Goal: Information Seeking & Learning: Learn about a topic

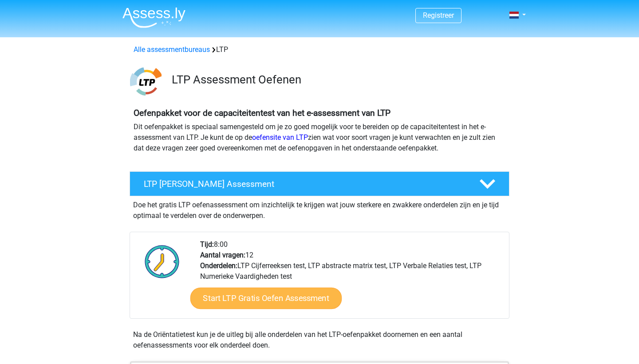
click at [307, 296] on link "Start LTP Gratis Oefen Assessment" at bounding box center [266, 298] width 152 height 21
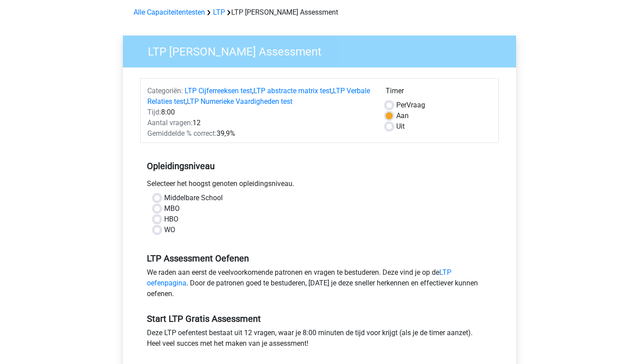
scroll to position [45, 0]
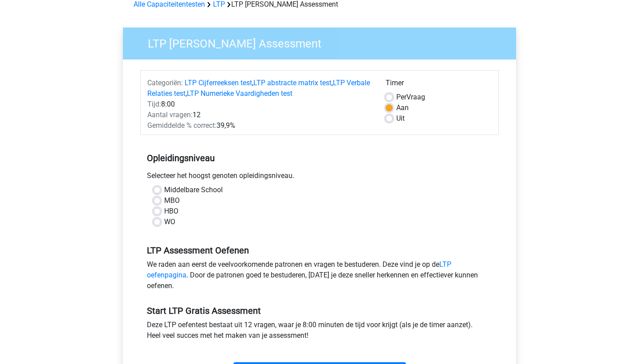
click at [164, 223] on label "WO" at bounding box center [169, 222] width 11 height 11
click at [160, 223] on input "WO" at bounding box center [157, 221] width 7 height 9
radio input "true"
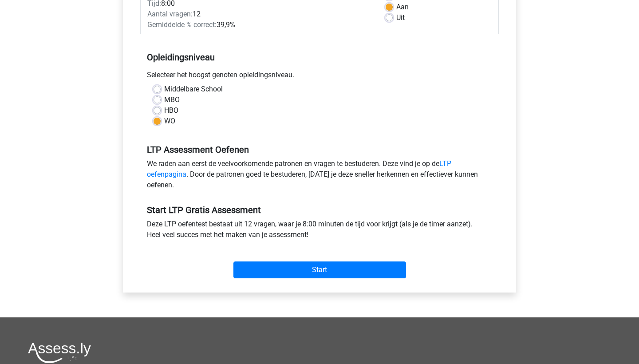
scroll to position [136, 0]
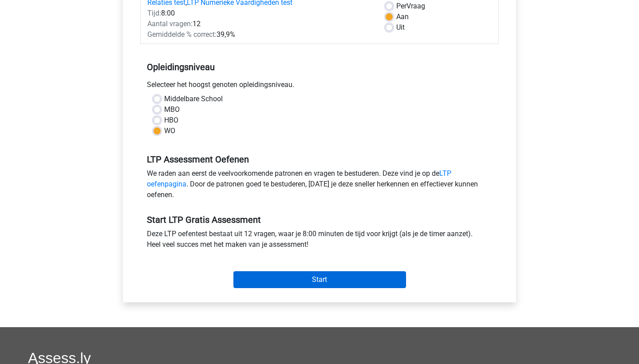
click at [324, 279] on input "Start" at bounding box center [320, 279] width 173 height 17
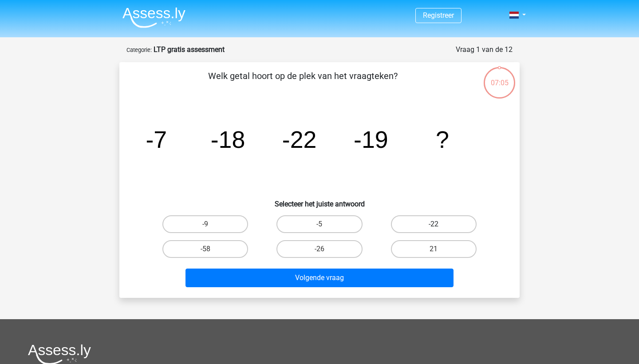
click at [429, 222] on label "-22" at bounding box center [434, 224] width 86 height 18
click at [434, 224] on input "-22" at bounding box center [437, 227] width 6 height 6
radio input "true"
drag, startPoint x: 341, startPoint y: 280, endPoint x: 482, endPoint y: 299, distance: 142.4
click at [482, 299] on div "Registreer" at bounding box center [319, 277] width 639 height 554
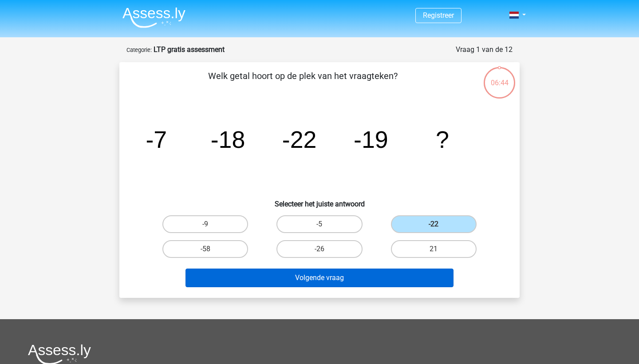
click at [291, 278] on button "Volgende vraag" at bounding box center [320, 278] width 269 height 19
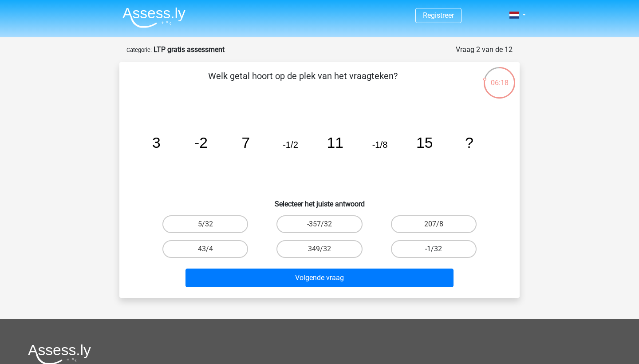
click at [420, 250] on label "-1/32" at bounding box center [434, 249] width 86 height 18
click at [434, 250] on input "-1/32" at bounding box center [437, 252] width 6 height 6
radio input "true"
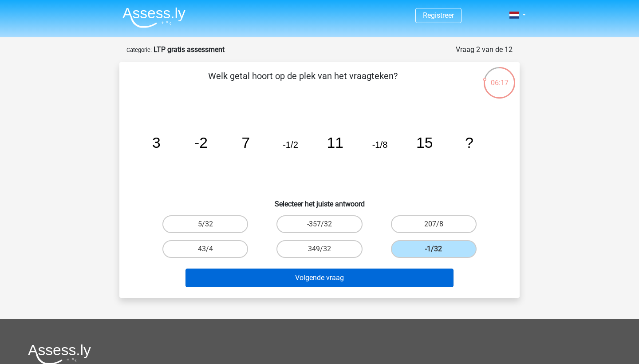
click at [405, 271] on button "Volgende vraag" at bounding box center [320, 278] width 269 height 19
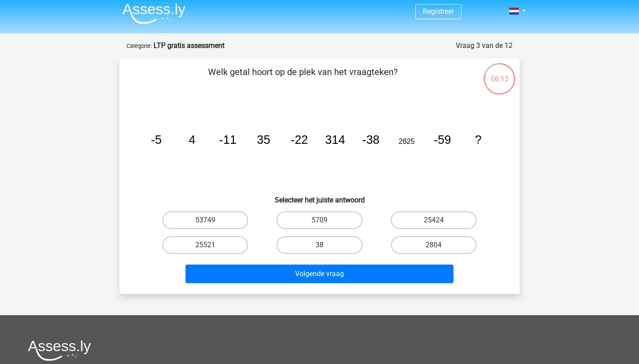
scroll to position [3, 0]
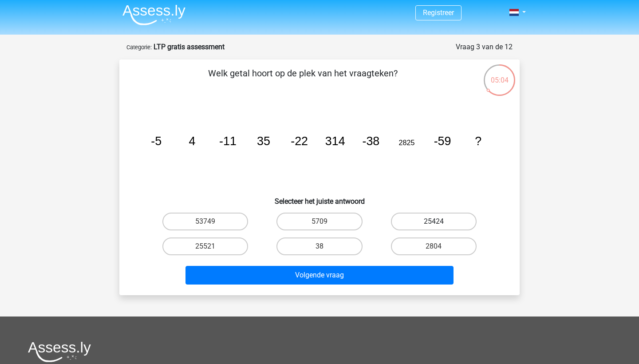
click at [431, 224] on label "25424" at bounding box center [434, 222] width 86 height 18
click at [434, 224] on input "25424" at bounding box center [437, 225] width 6 height 6
radio input "true"
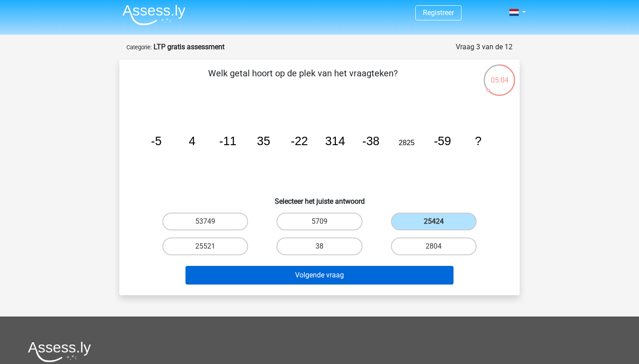
click at [394, 278] on button "Volgende vraag" at bounding box center [320, 275] width 269 height 19
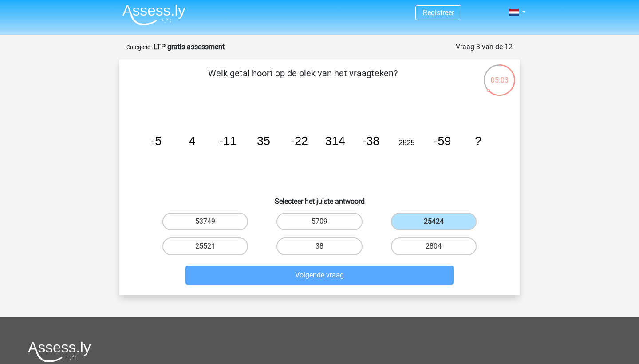
scroll to position [44, 0]
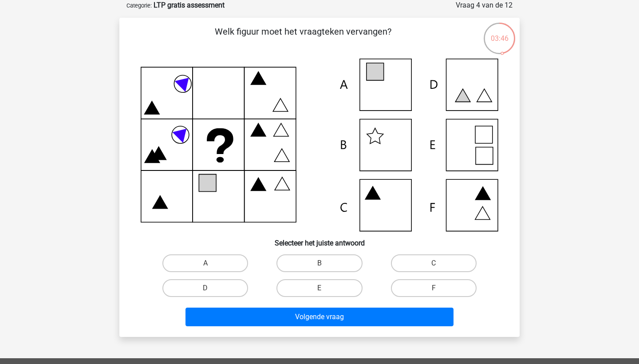
click at [384, 85] on icon at bounding box center [320, 145] width 358 height 173
click at [216, 255] on label "A" at bounding box center [206, 263] width 86 height 18
click at [211, 263] on input "A" at bounding box center [209, 266] width 6 height 6
radio input "true"
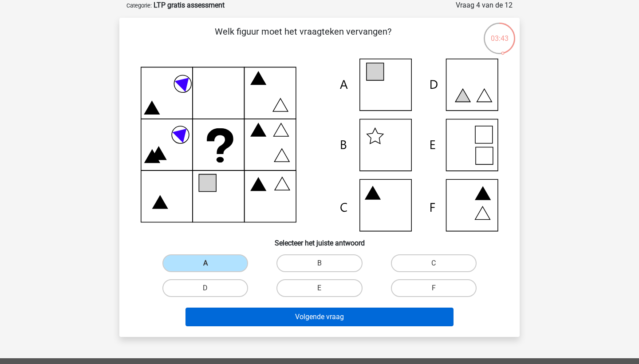
click at [293, 314] on button "Volgende vraag" at bounding box center [320, 317] width 269 height 19
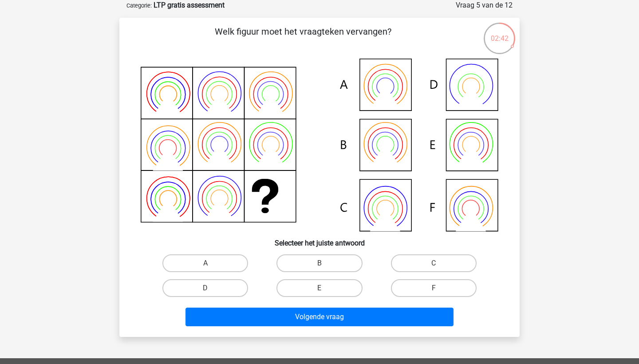
click at [393, 143] on icon at bounding box center [320, 145] width 358 height 173
click at [300, 266] on label "B" at bounding box center [320, 263] width 86 height 18
click at [320, 266] on input "B" at bounding box center [323, 266] width 6 height 6
radio input "true"
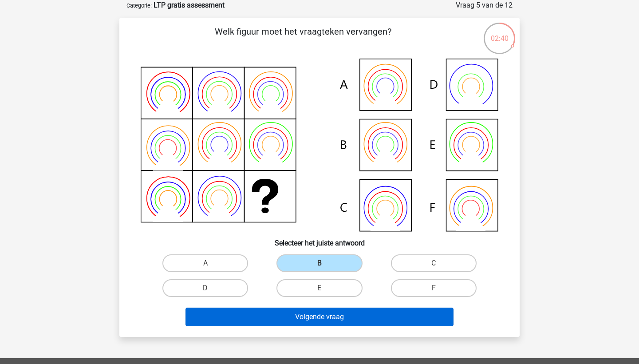
click at [314, 316] on button "Volgende vraag" at bounding box center [320, 317] width 269 height 19
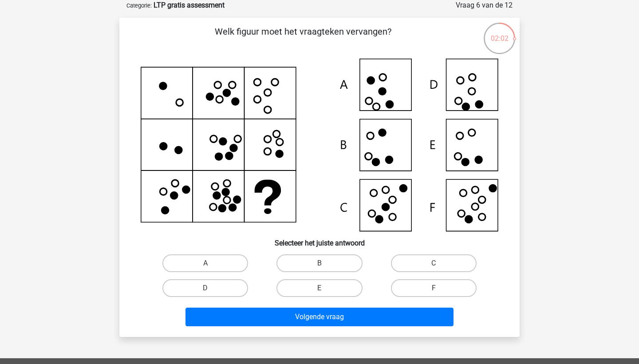
click at [439, 290] on input "F" at bounding box center [437, 291] width 6 height 6
radio input "true"
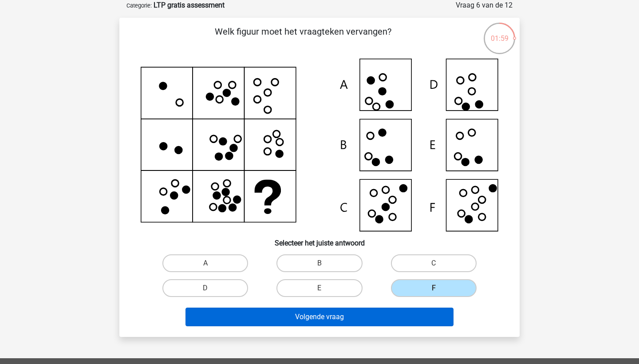
click at [401, 316] on button "Volgende vraag" at bounding box center [320, 317] width 269 height 19
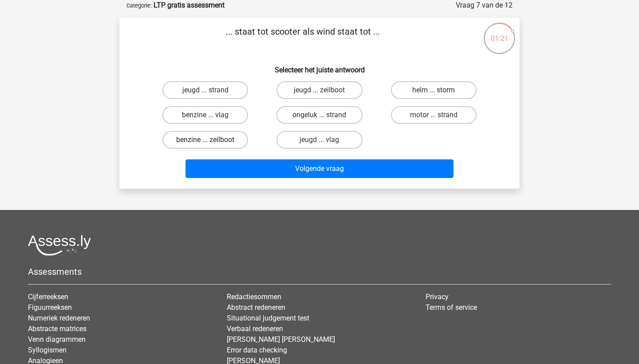
click at [235, 140] on label "benzine ... zeilboot" at bounding box center [206, 140] width 86 height 18
click at [211, 140] on input "benzine ... zeilboot" at bounding box center [209, 143] width 6 height 6
radio input "true"
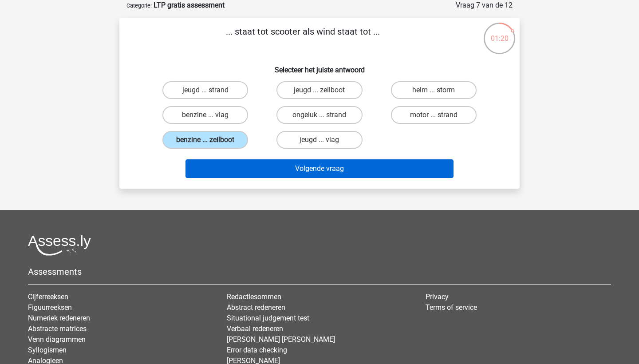
click at [282, 176] on button "Volgende vraag" at bounding box center [320, 168] width 269 height 19
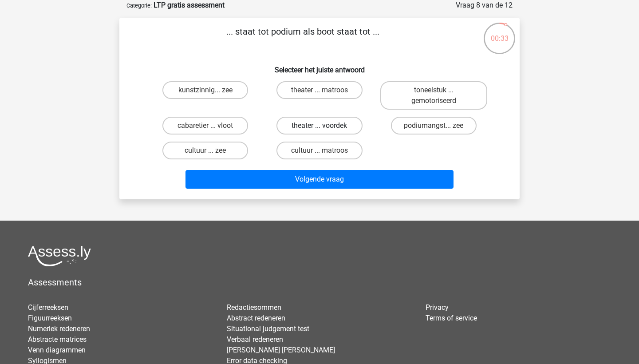
click at [343, 127] on label "theater ... voordek" at bounding box center [320, 126] width 86 height 18
click at [325, 127] on input "theater ... voordek" at bounding box center [323, 129] width 6 height 6
radio input "true"
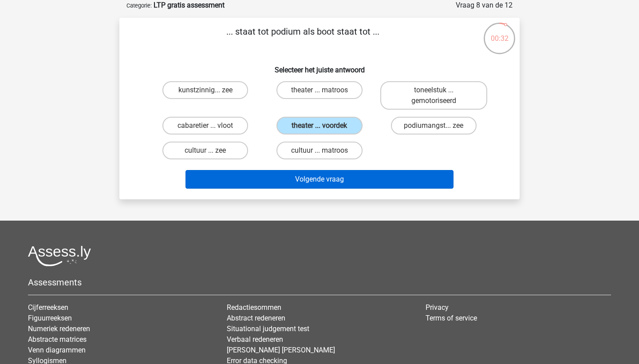
click at [349, 179] on button "Volgende vraag" at bounding box center [320, 179] width 269 height 19
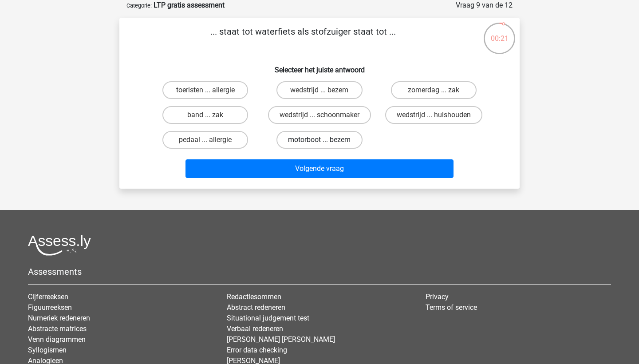
click at [329, 143] on label "motorboot ... bezem" at bounding box center [320, 140] width 86 height 18
click at [325, 143] on input "motorboot ... bezem" at bounding box center [323, 143] width 6 height 6
radio input "true"
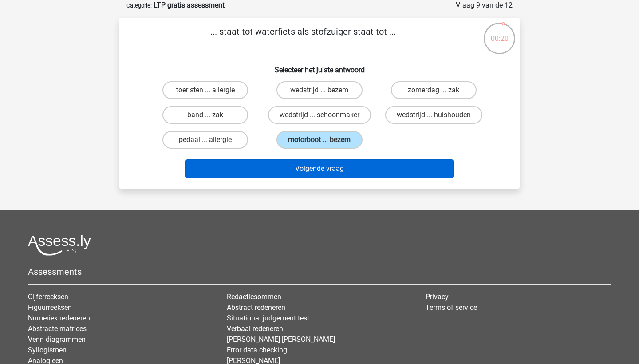
click at [333, 164] on button "Volgende vraag" at bounding box center [320, 168] width 269 height 19
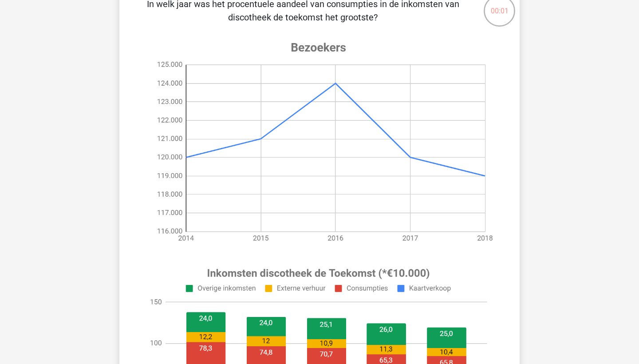
scroll to position [16, 0]
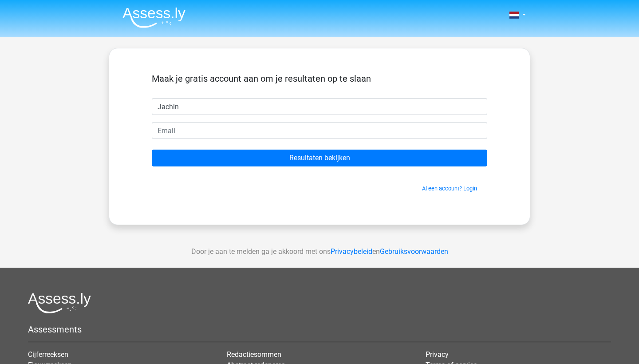
type input "Jachin"
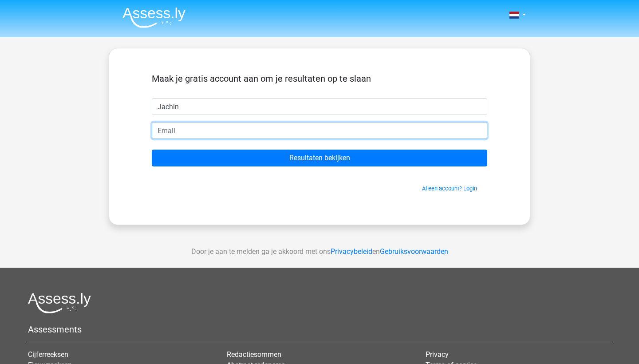
click at [332, 136] on input "email" at bounding box center [320, 130] width 336 height 17
type input "jachinPSG@hotmail.com"
click at [320, 158] on input "Resultaten bekijken" at bounding box center [320, 158] width 336 height 17
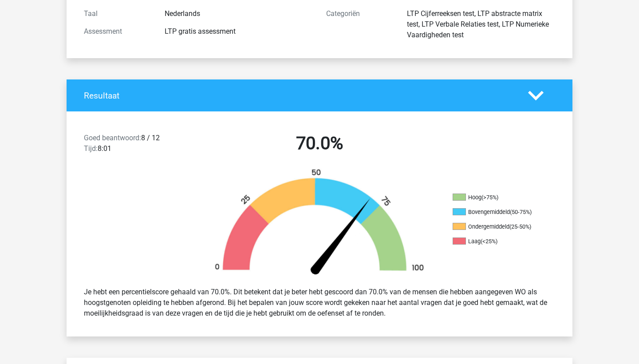
scroll to position [119, 0]
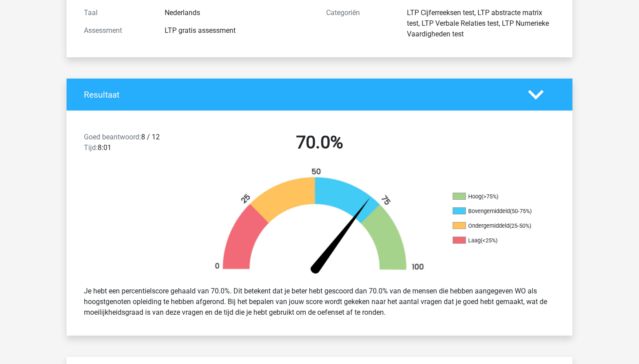
drag, startPoint x: 385, startPoint y: 314, endPoint x: 393, endPoint y: 310, distance: 8.3
click at [393, 310] on div "Je hebt een percentielscore gehaald van 70.0%. Dit betekent dat je beter hebt g…" at bounding box center [319, 301] width 485 height 39
click at [395, 313] on div "Je hebt een percentielscore gehaald van 70.0%. Dit betekent dat je beter hebt g…" at bounding box center [319, 301] width 485 height 39
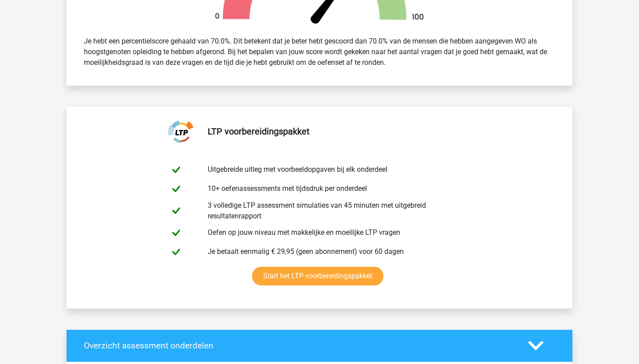
scroll to position [369, 0]
click at [347, 275] on link "Start het LTP voorbereidingspakket" at bounding box center [317, 276] width 131 height 19
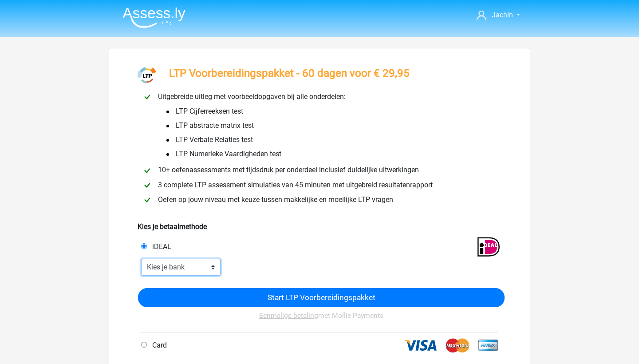
select select "ideal_[SWIFT_CODE]"
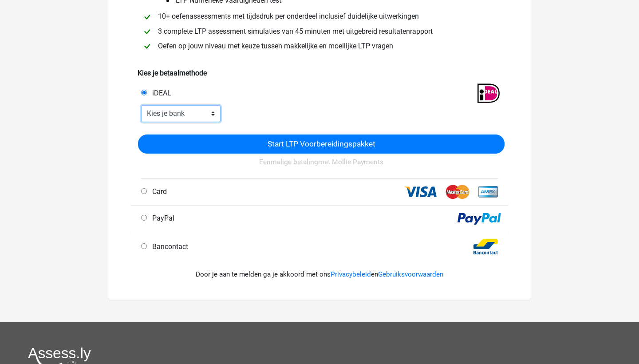
scroll to position [155, 0]
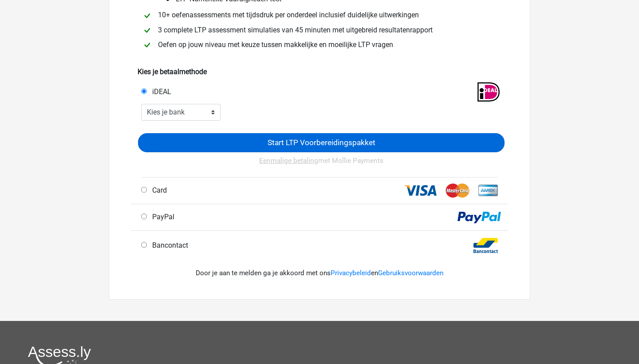
click at [288, 140] on input "Start LTP Voorbereidingspakket" at bounding box center [321, 142] width 367 height 19
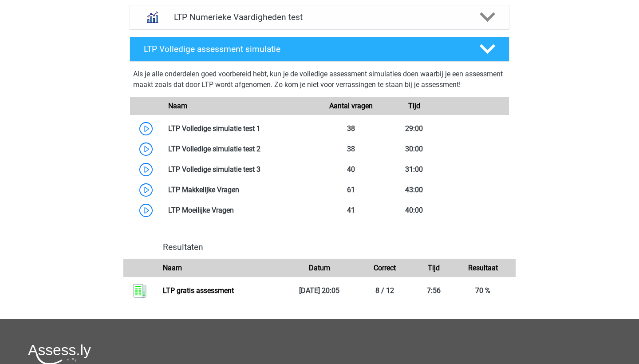
scroll to position [828, 0]
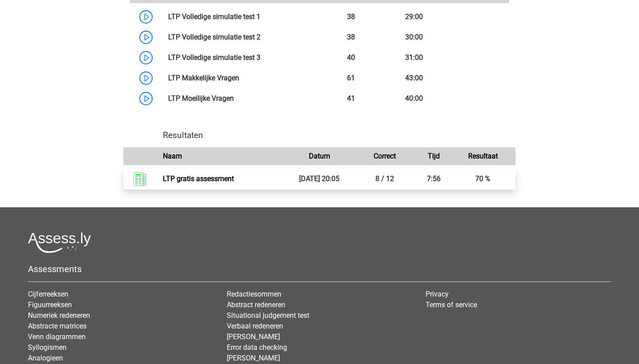
click at [234, 178] on link "LTP gratis assessment" at bounding box center [198, 179] width 71 height 8
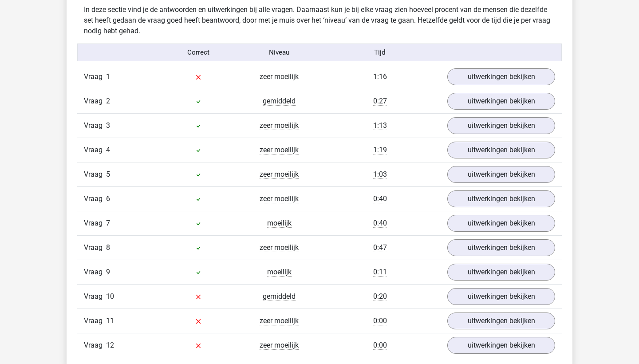
scroll to position [737, 0]
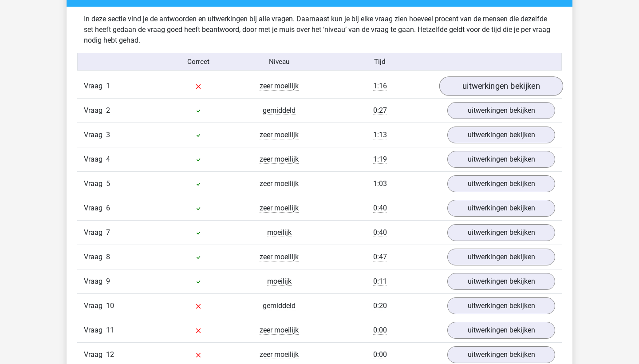
click at [504, 82] on link "uitwerkingen bekijken" at bounding box center [502, 87] width 124 height 20
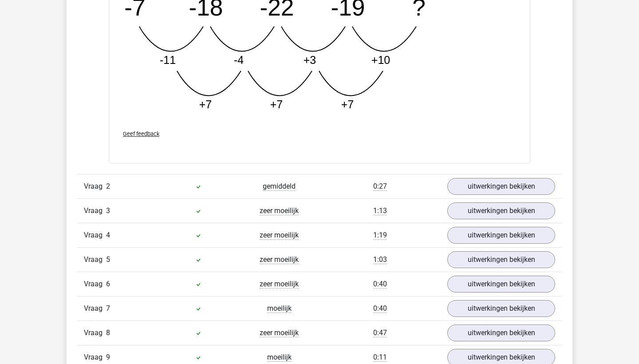
scroll to position [1122, 0]
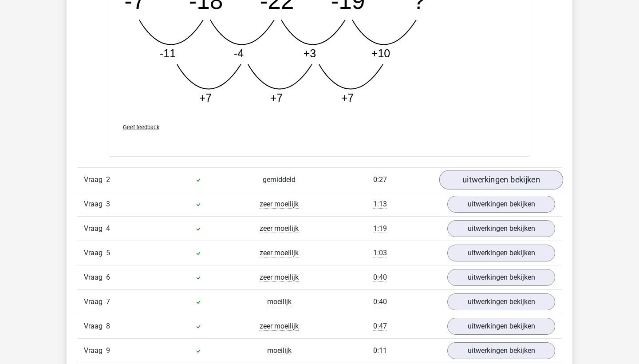
click at [498, 174] on link "uitwerkingen bekijken" at bounding box center [502, 180] width 124 height 20
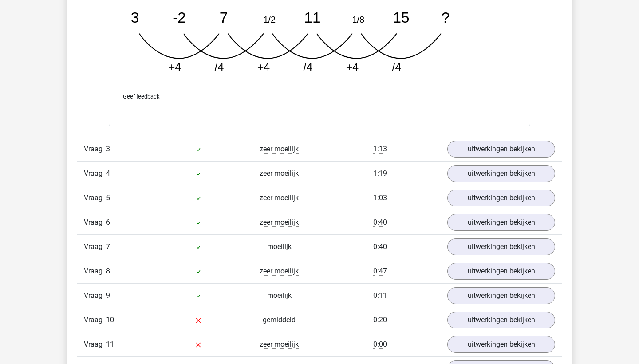
scroll to position [1626, 0]
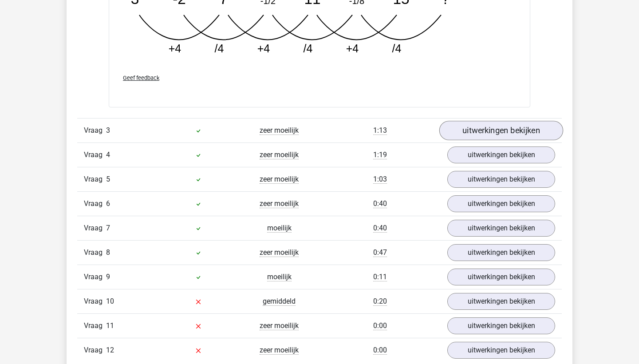
click at [467, 136] on link "uitwerkingen bekijken" at bounding box center [502, 131] width 124 height 20
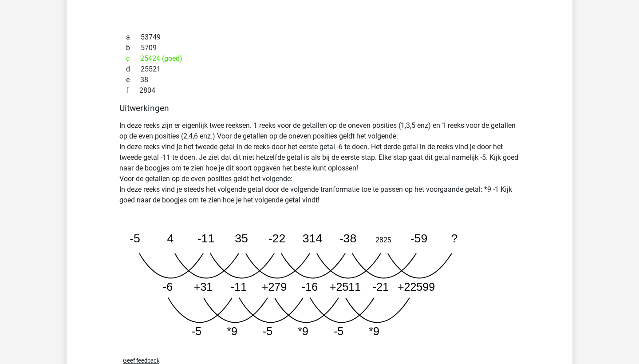
scroll to position [1874, 0]
drag, startPoint x: 323, startPoint y: 200, endPoint x: 312, endPoint y: 197, distance: 11.5
click at [312, 197] on p "In deze reeks zijn er eigenlijk twee reeksen. 1 reeks voor de getallen op de on…" at bounding box center [319, 162] width 401 height 85
click at [339, 197] on p "In deze reeks zijn er eigenlijk twee reeksen. 1 reeks voor de getallen op de on…" at bounding box center [319, 162] width 401 height 85
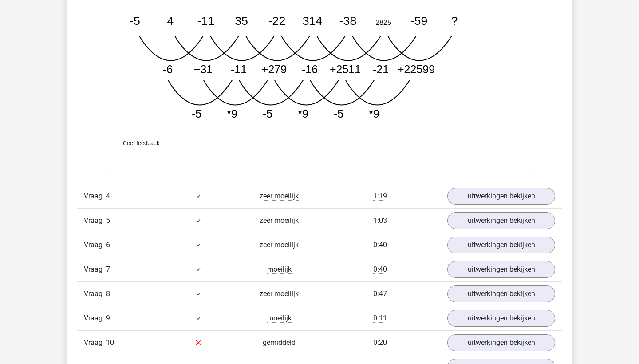
scroll to position [2095, 0]
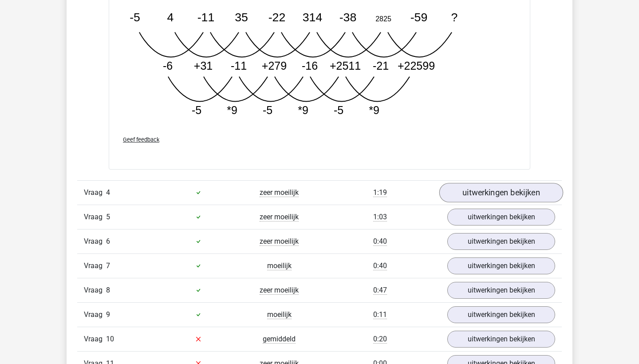
click at [494, 189] on link "uitwerkingen bekijken" at bounding box center [502, 193] width 124 height 20
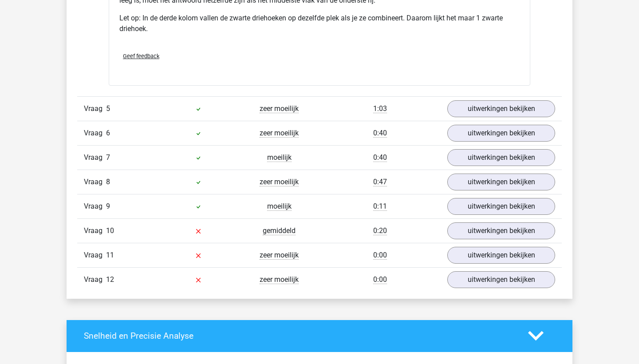
scroll to position [2635, 0]
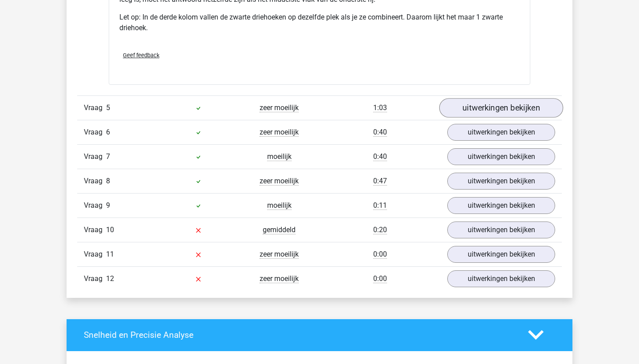
click at [518, 113] on link "uitwerkingen bekijken" at bounding box center [502, 108] width 124 height 20
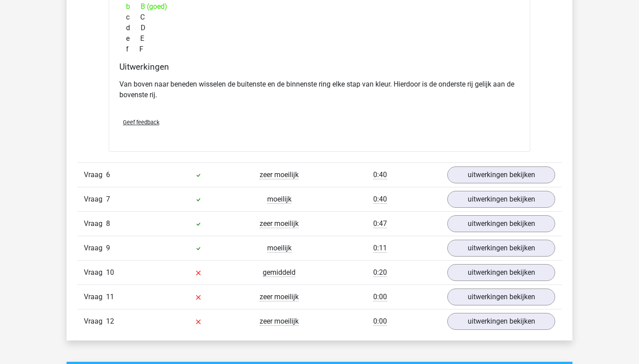
scroll to position [2995, 0]
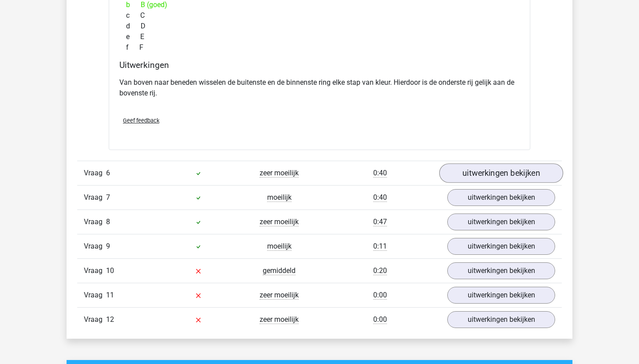
click at [476, 169] on link "uitwerkingen bekijken" at bounding box center [502, 173] width 124 height 20
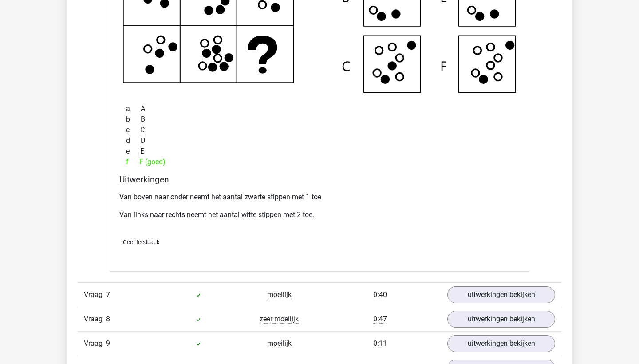
scroll to position [3470, 0]
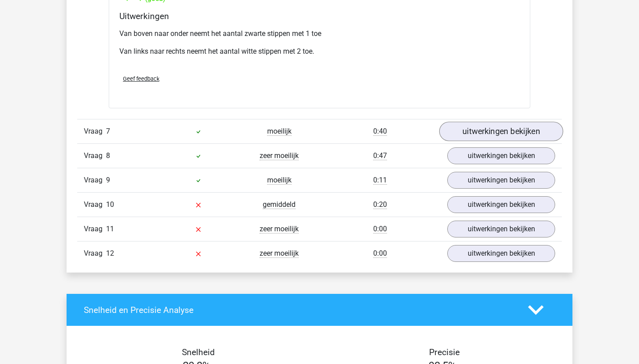
click at [486, 125] on link "uitwerkingen bekijken" at bounding box center [502, 132] width 124 height 20
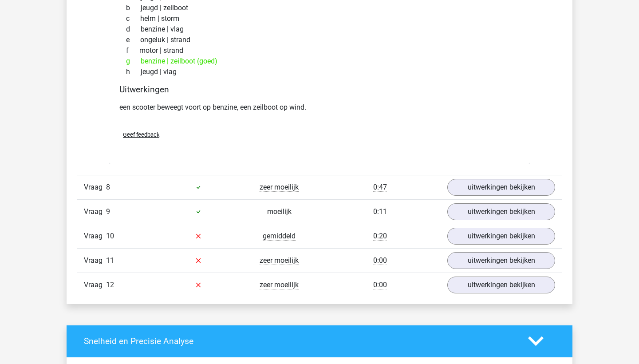
scroll to position [3665, 0]
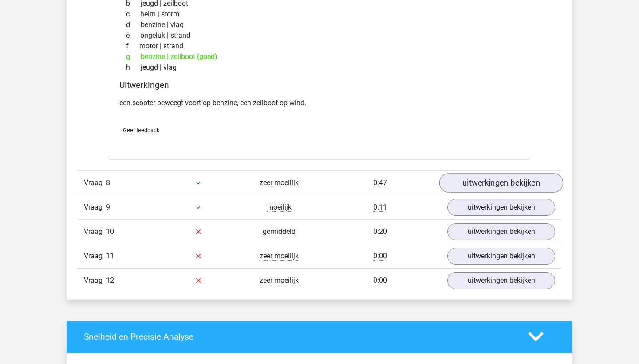
click at [512, 175] on link "uitwerkingen bekijken" at bounding box center [502, 183] width 124 height 20
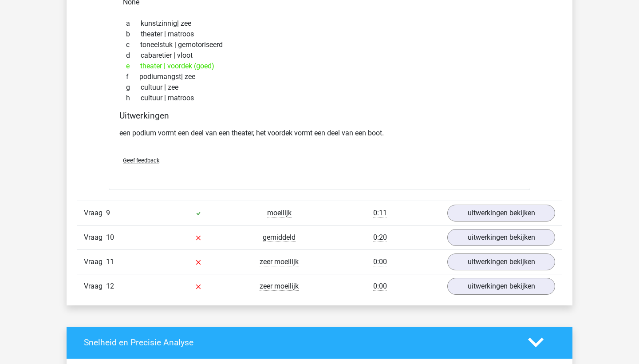
scroll to position [3893, 0]
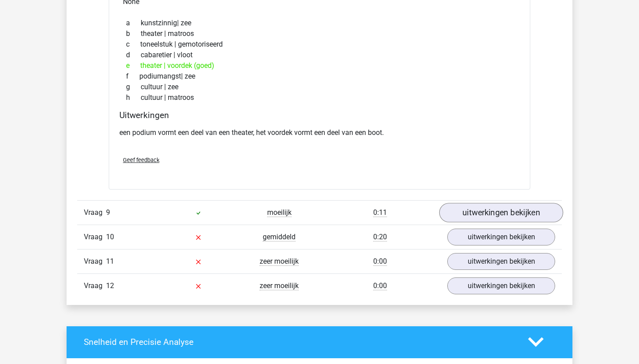
click at [475, 205] on link "uitwerkingen bekijken" at bounding box center [502, 213] width 124 height 20
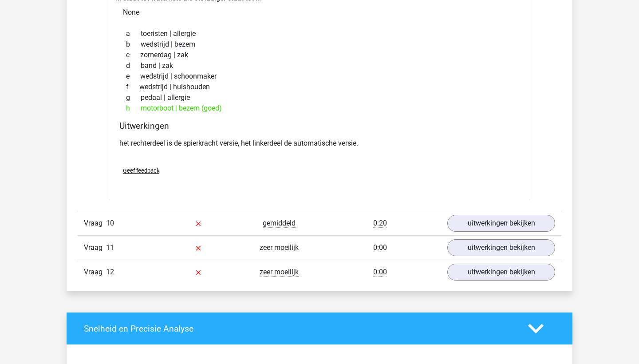
scroll to position [4153, 0]
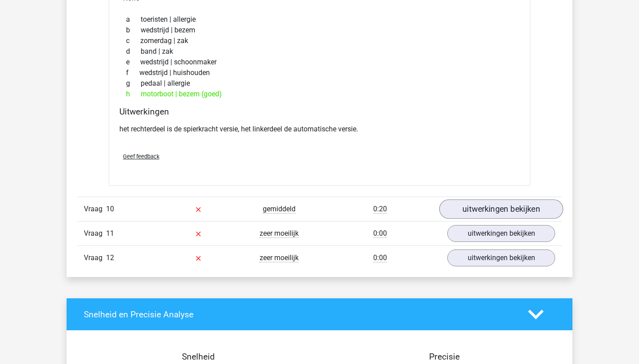
click at [463, 208] on link "uitwerkingen bekijken" at bounding box center [502, 209] width 124 height 20
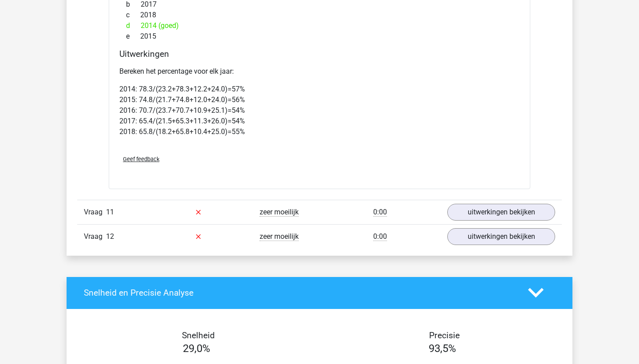
scroll to position [4886, 0]
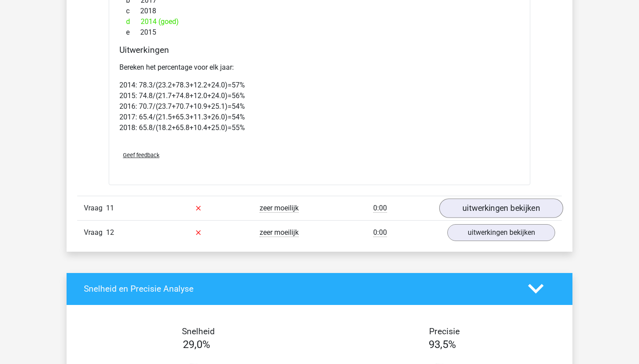
click at [510, 210] on link "uitwerkingen bekijken" at bounding box center [502, 208] width 124 height 20
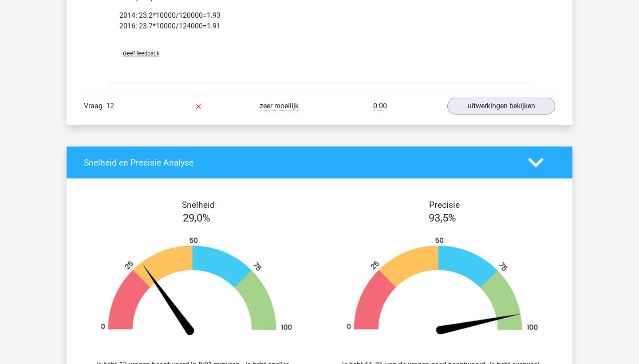
scroll to position [5701, 0]
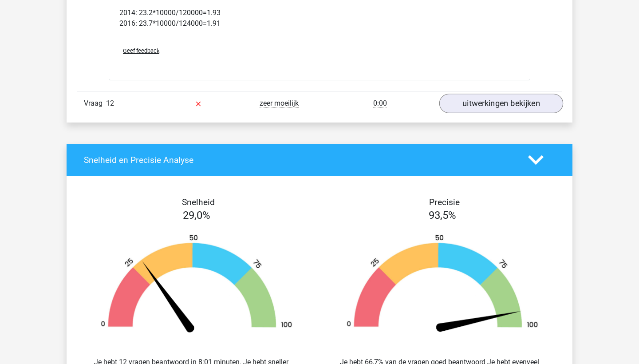
click at [485, 94] on link "uitwerkingen bekijken" at bounding box center [502, 104] width 124 height 20
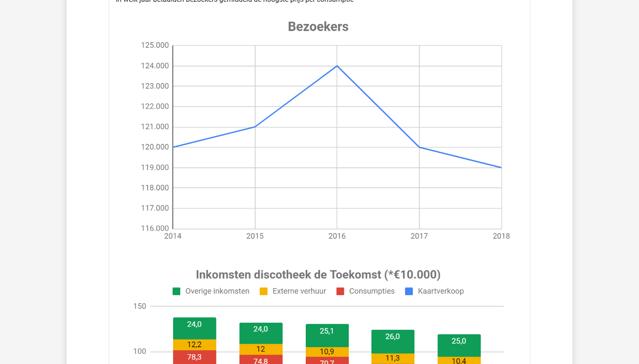
scroll to position [5843, 0]
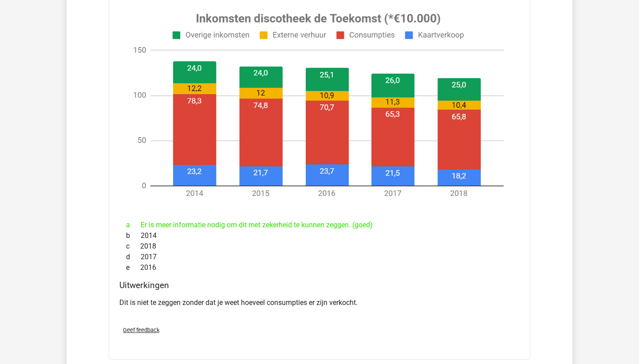
drag, startPoint x: 364, startPoint y: 295, endPoint x: 332, endPoint y: 259, distance: 47.5
click at [332, 259] on div "In welk jaar betaalden bezoekers gemiddeld de hoogste prijs per consumptie a Er…" at bounding box center [320, 47] width 422 height 626
click at [341, 282] on h4 "Uitwerkingen" at bounding box center [319, 285] width 401 height 10
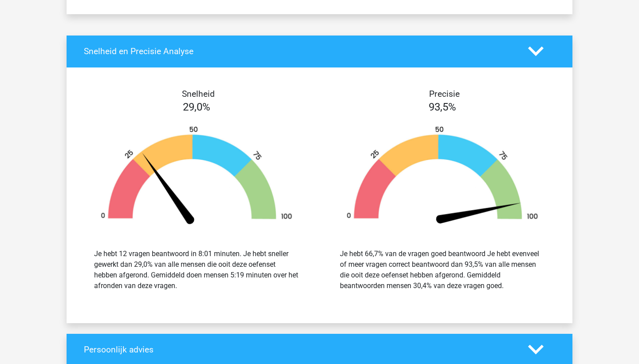
scroll to position [6457, 0]
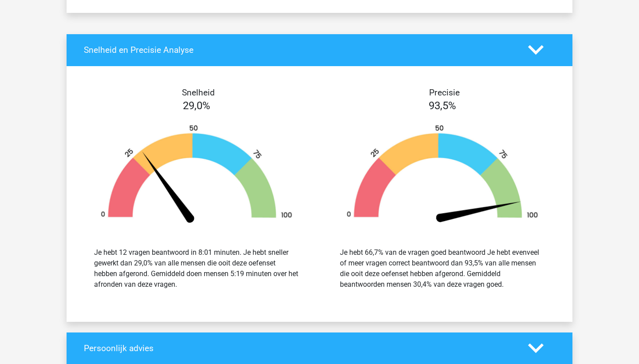
drag, startPoint x: 195, startPoint y: 279, endPoint x: 192, endPoint y: 288, distance: 9.7
click at [192, 288] on div "Je hebt 12 vragen beantwoord in 8:01 minuten. Je hebt sneller gewerkt dan 29,0%…" at bounding box center [196, 269] width 233 height 64
click at [196, 283] on div "Je hebt 12 vragen beantwoord in 8:01 minuten. Je hebt sneller gewerkt dan 29,0%…" at bounding box center [196, 269] width 233 height 64
drag, startPoint x: 196, startPoint y: 283, endPoint x: 167, endPoint y: 254, distance: 40.8
click at [167, 254] on div "Je hebt 12 vragen beantwoord in 8:01 minuten. Je hebt sneller gewerkt dan 29,0%…" at bounding box center [196, 269] width 233 height 64
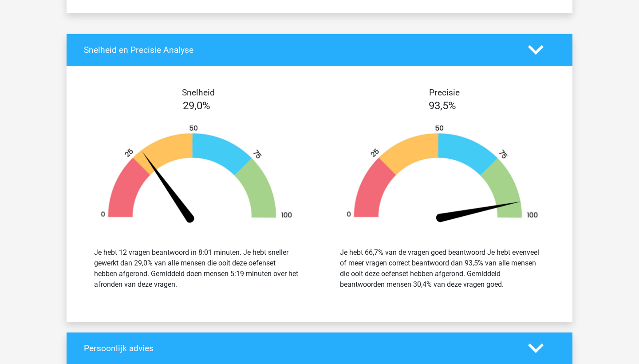
click at [201, 284] on div "Je hebt 12 vragen beantwoord in 8:01 minuten. Je hebt sneller gewerkt dan 29,0%…" at bounding box center [196, 269] width 233 height 64
drag, startPoint x: 510, startPoint y: 277, endPoint x: 467, endPoint y: 240, distance: 56.7
click at [467, 247] on div "Je hebt 66,7% van de vragen goed beantwoord Je hebt evenveel of meer vragen cor…" at bounding box center [442, 268] width 205 height 43
click at [474, 257] on div "Je hebt 66,7% van de vragen goed beantwoord Je hebt evenveel of meer vragen cor…" at bounding box center [442, 268] width 205 height 43
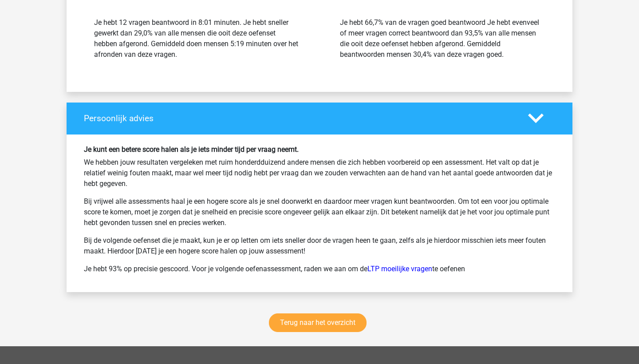
scroll to position [6687, 0]
click at [324, 314] on link "Terug naar het overzicht" at bounding box center [318, 323] width 98 height 19
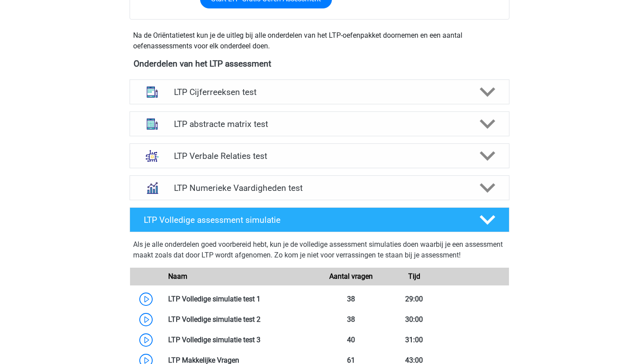
scroll to position [293, 0]
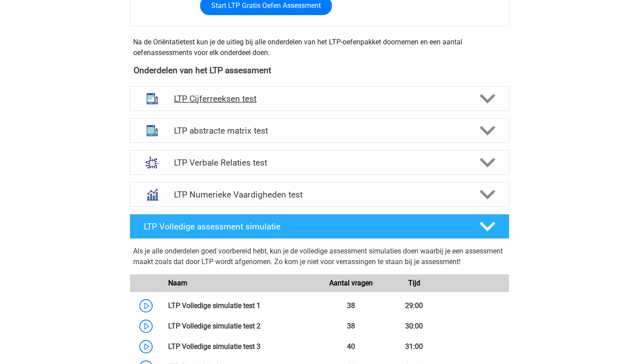
click at [248, 94] on h4 "LTP Cijferreeksen test" at bounding box center [319, 99] width 291 height 10
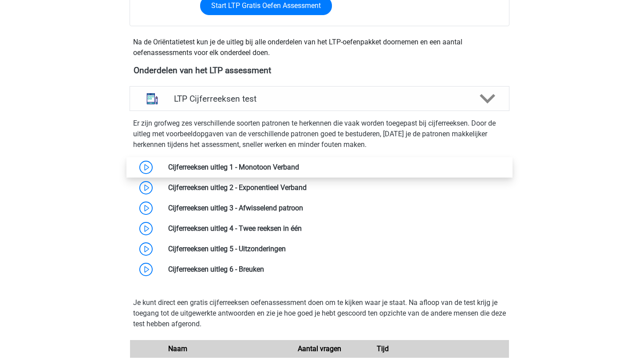
click at [299, 167] on link at bounding box center [299, 167] width 0 height 8
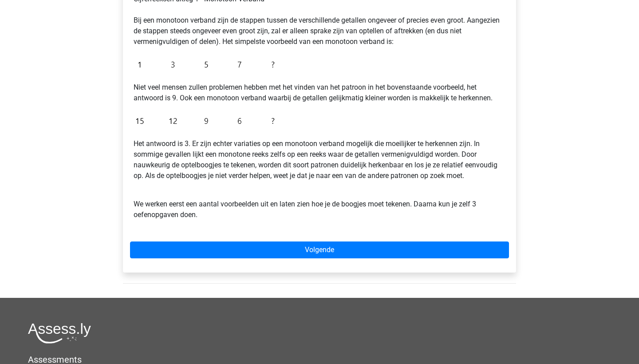
scroll to position [172, 0]
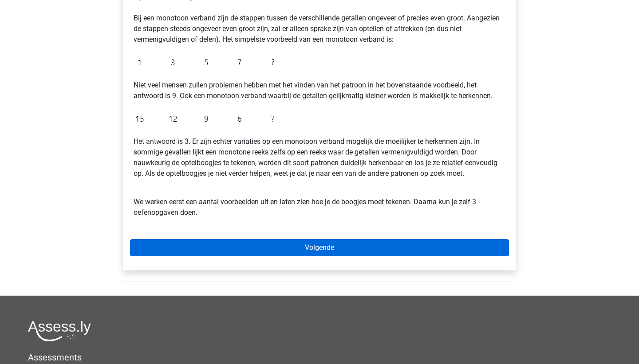
click at [314, 245] on link "Volgende" at bounding box center [319, 247] width 379 height 17
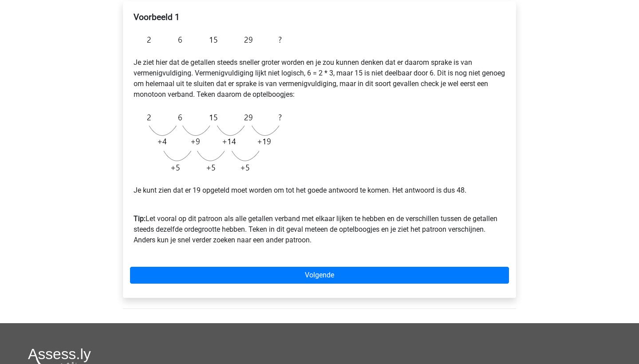
scroll to position [153, 0]
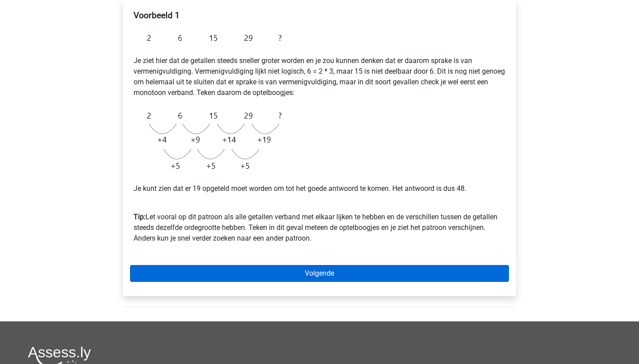
click at [322, 272] on link "Volgende" at bounding box center [319, 273] width 379 height 17
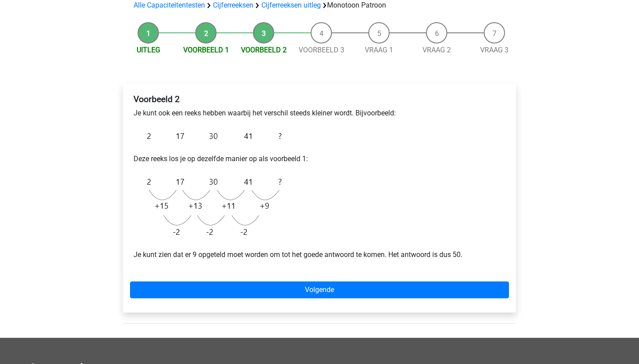
scroll to position [72, 0]
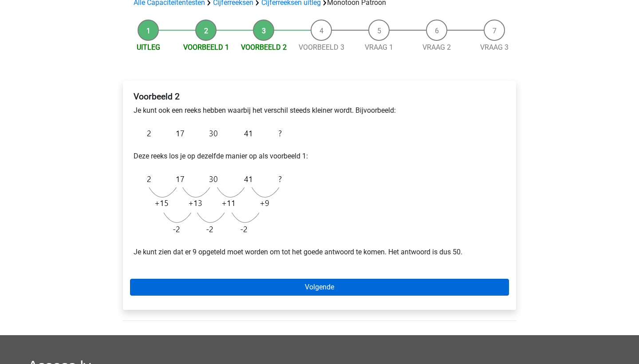
click at [318, 287] on link "Volgende" at bounding box center [319, 287] width 379 height 17
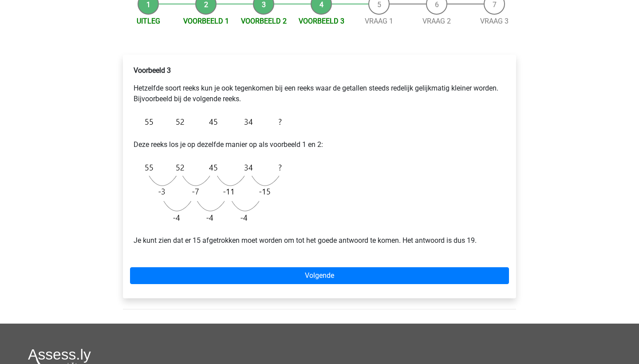
scroll to position [100, 0]
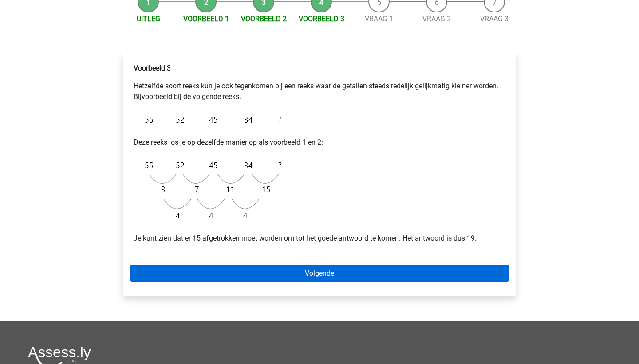
click at [334, 280] on link "Volgende" at bounding box center [319, 273] width 379 height 17
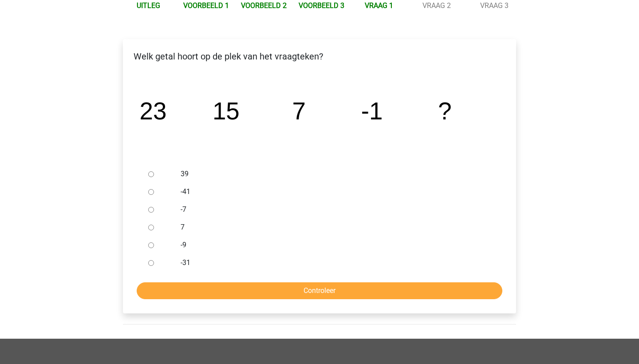
scroll to position [114, 0]
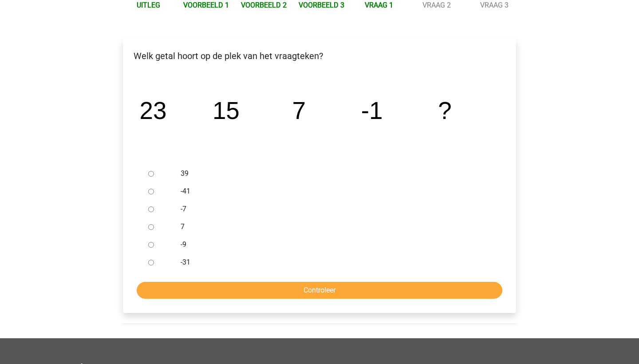
click at [149, 245] on input "-9" at bounding box center [151, 245] width 6 height 6
radio input "true"
click at [216, 289] on input "Controleer" at bounding box center [320, 290] width 366 height 17
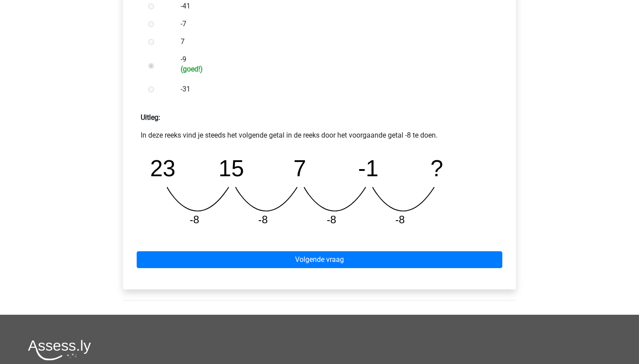
scroll to position [300, 0]
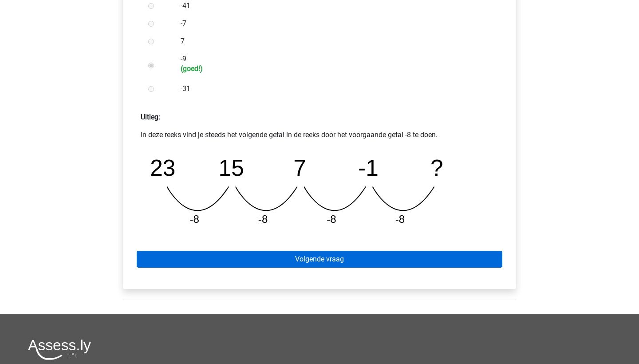
click at [290, 257] on link "Volgende vraag" at bounding box center [320, 259] width 366 height 17
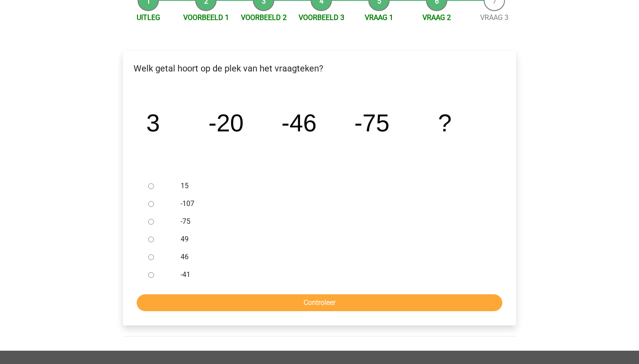
scroll to position [102, 0]
click at [154, 208] on div at bounding box center [159, 204] width 29 height 18
click at [154, 202] on div at bounding box center [159, 204] width 29 height 18
click at [151, 202] on input "-107" at bounding box center [151, 204] width 6 height 6
radio input "true"
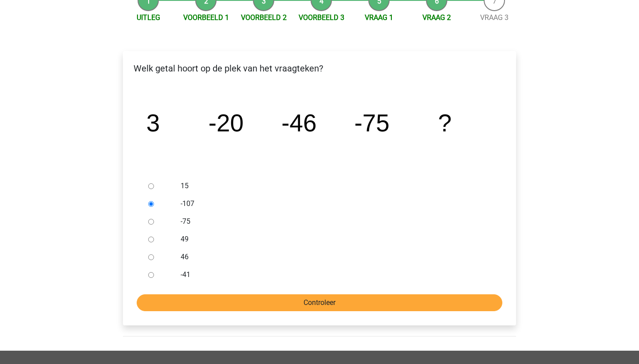
click at [237, 305] on input "Controleer" at bounding box center [320, 302] width 366 height 17
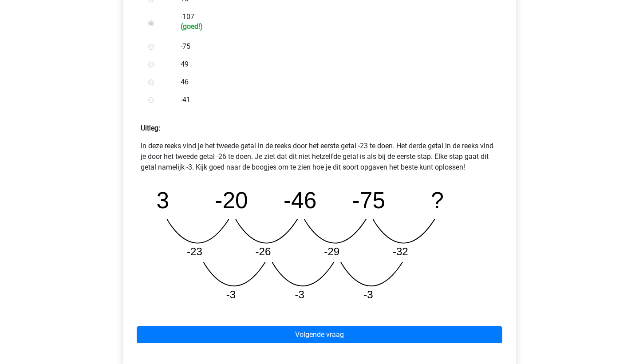
scroll to position [294, 0]
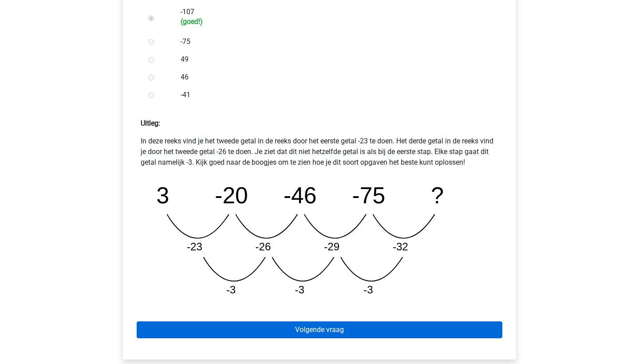
click at [307, 337] on link "Volgende vraag" at bounding box center [320, 329] width 366 height 17
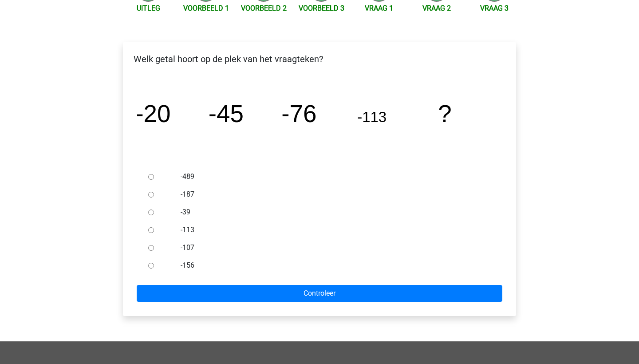
scroll to position [112, 0]
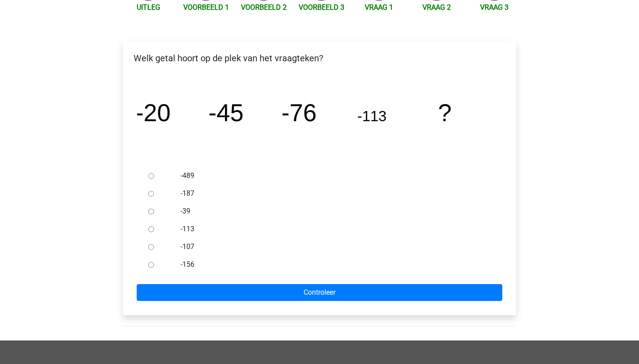
click at [152, 267] on input "-156" at bounding box center [151, 265] width 6 height 6
radio input "true"
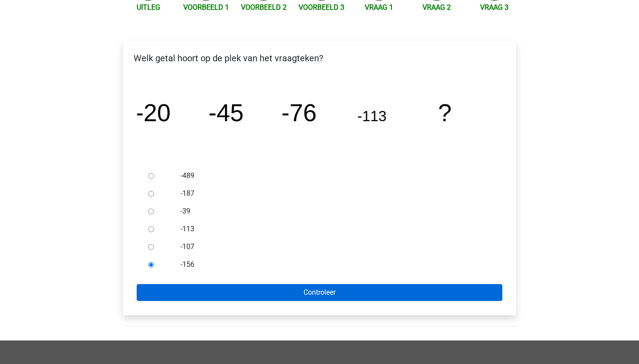
click at [200, 286] on input "Controleer" at bounding box center [320, 292] width 366 height 17
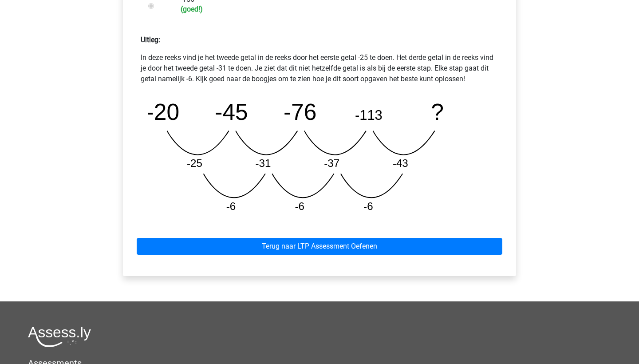
scroll to position [432, 0]
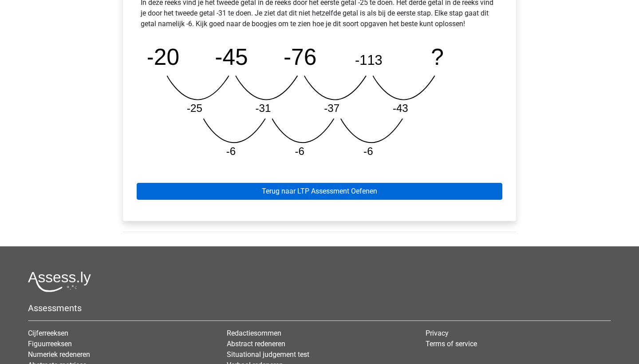
click at [358, 191] on link "Terug naar LTP Assessment Oefenen" at bounding box center [320, 191] width 366 height 17
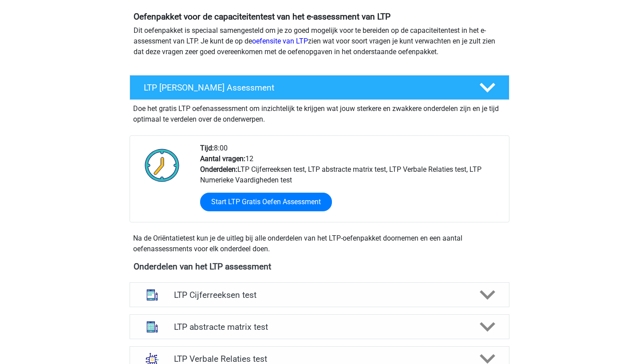
scroll to position [105, 0]
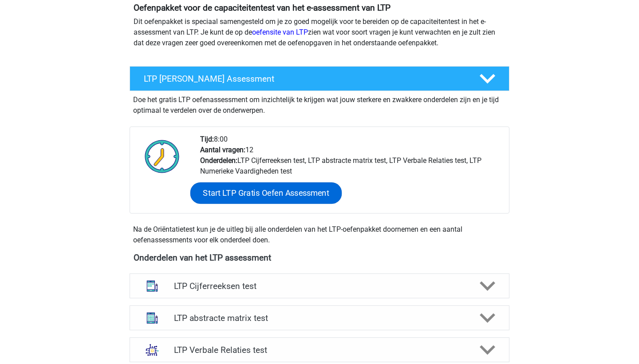
click at [315, 191] on link "Start LTP Gratis Oefen Assessment" at bounding box center [266, 193] width 152 height 21
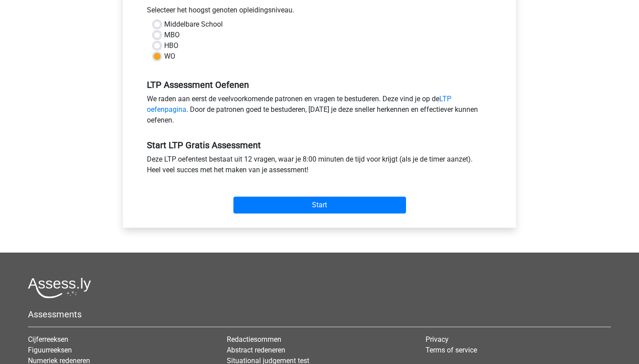
scroll to position [208, 0]
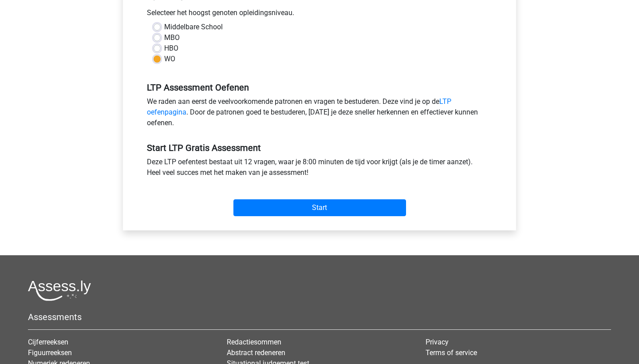
click at [326, 197] on div "Start" at bounding box center [319, 200] width 359 height 31
click at [327, 216] on input "Start" at bounding box center [320, 207] width 173 height 17
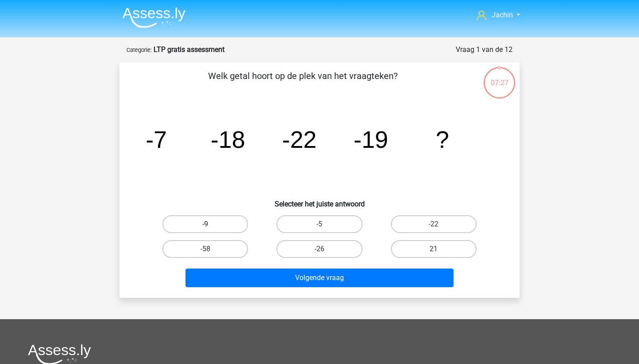
click at [203, 233] on label "-9" at bounding box center [206, 224] width 86 height 18
click at [206, 230] on input "-9" at bounding box center [209, 227] width 6 height 6
radio input "true"
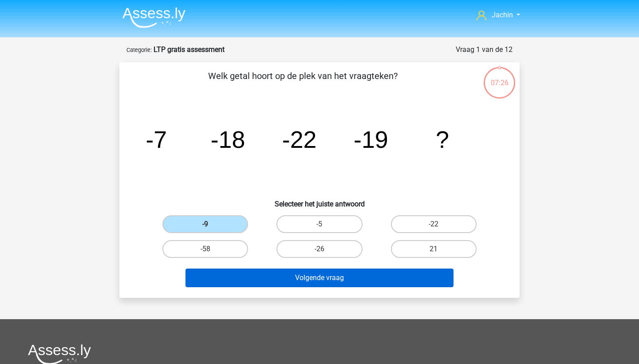
click at [260, 275] on button "Volgende vraag" at bounding box center [320, 278] width 269 height 19
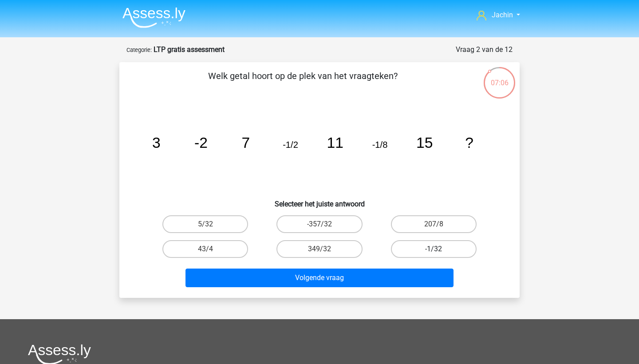
click at [457, 251] on label "-1/32" at bounding box center [434, 249] width 86 height 18
click at [440, 251] on input "-1/32" at bounding box center [437, 252] width 6 height 6
radio input "true"
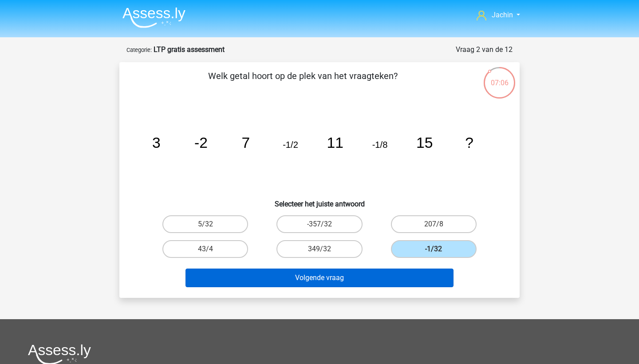
click at [412, 276] on button "Volgende vraag" at bounding box center [320, 278] width 269 height 19
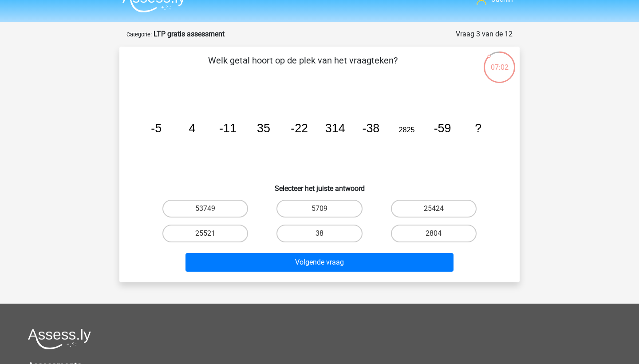
scroll to position [13, 0]
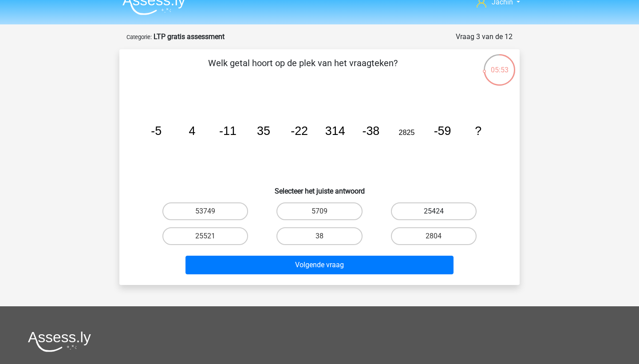
click at [440, 210] on label "25424" at bounding box center [434, 211] width 86 height 18
click at [440, 211] on input "25424" at bounding box center [437, 214] width 6 height 6
radio input "true"
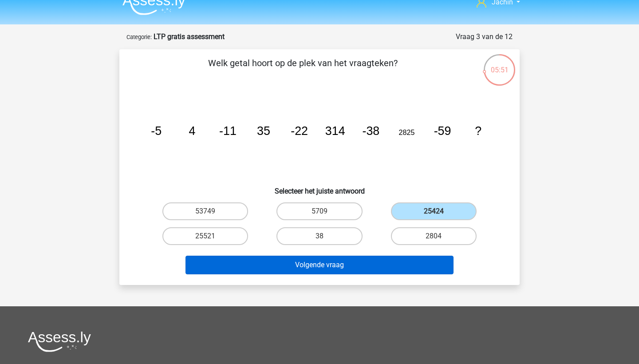
click at [378, 265] on button "Volgende vraag" at bounding box center [320, 265] width 269 height 19
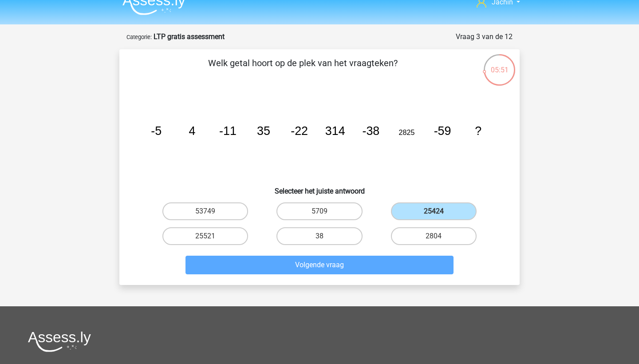
scroll to position [44, 0]
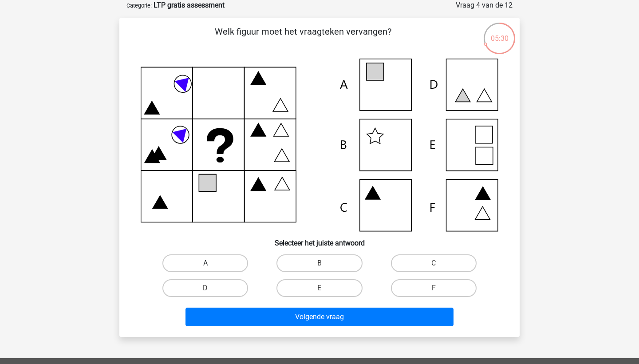
click at [192, 256] on label "A" at bounding box center [206, 263] width 86 height 18
click at [206, 263] on input "A" at bounding box center [209, 266] width 6 height 6
radio input "true"
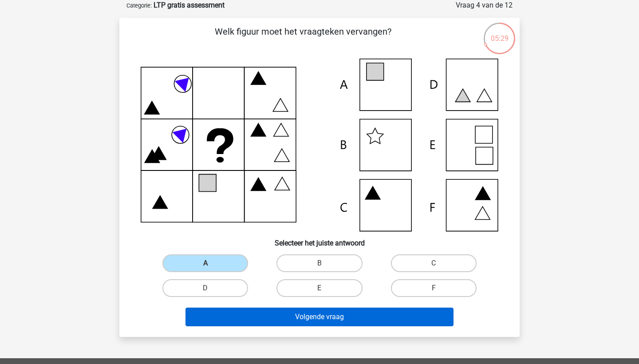
click at [267, 313] on button "Volgende vraag" at bounding box center [320, 317] width 269 height 19
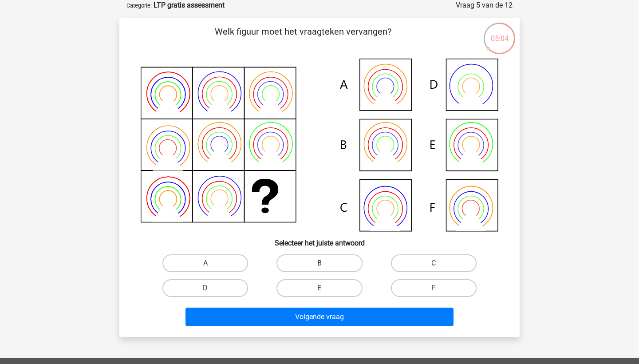
click at [310, 259] on label "B" at bounding box center [320, 263] width 86 height 18
click at [320, 263] on input "B" at bounding box center [323, 266] width 6 height 6
radio input "true"
click at [325, 306] on div "Volgende vraag" at bounding box center [320, 315] width 372 height 29
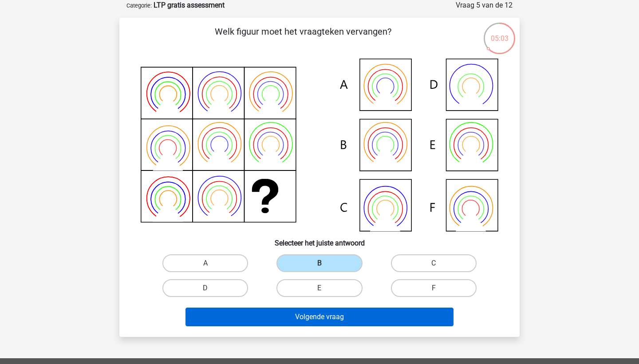
click at [325, 312] on button "Volgende vraag" at bounding box center [320, 317] width 269 height 19
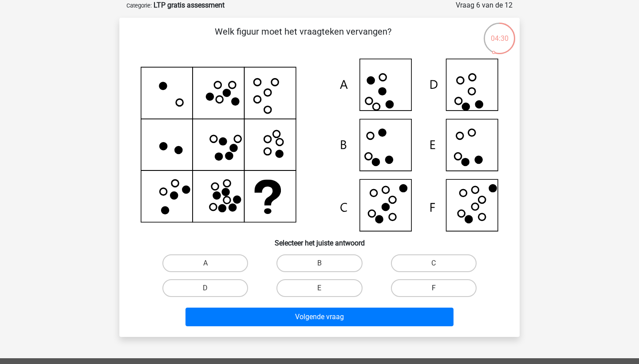
click at [423, 280] on label "F" at bounding box center [434, 288] width 86 height 18
click at [434, 288] on input "F" at bounding box center [437, 291] width 6 height 6
radio input "true"
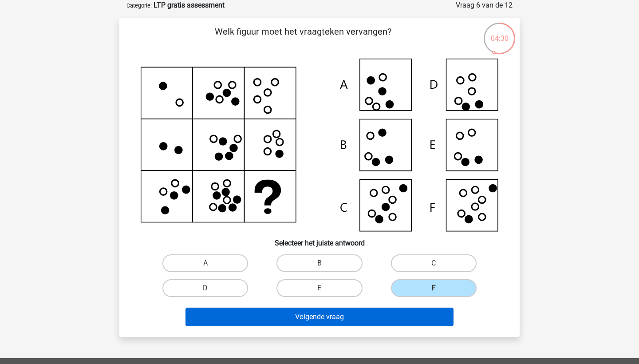
click at [409, 322] on button "Volgende vraag" at bounding box center [320, 317] width 269 height 19
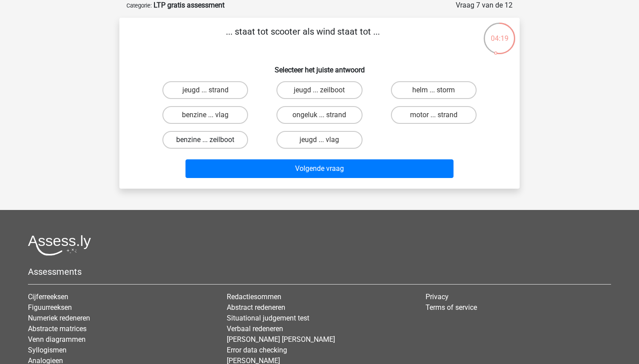
click at [227, 141] on label "benzine ... zeilboot" at bounding box center [206, 140] width 86 height 18
click at [211, 141] on input "benzine ... zeilboot" at bounding box center [209, 143] width 6 height 6
radio input "true"
click at [257, 159] on div "Volgende vraag" at bounding box center [320, 166] width 372 height 29
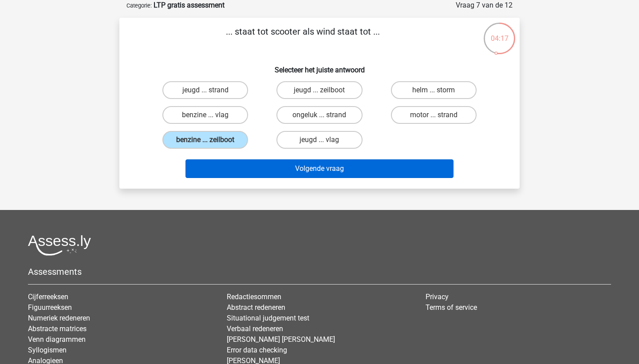
click at [258, 165] on button "Volgende vraag" at bounding box center [320, 168] width 269 height 19
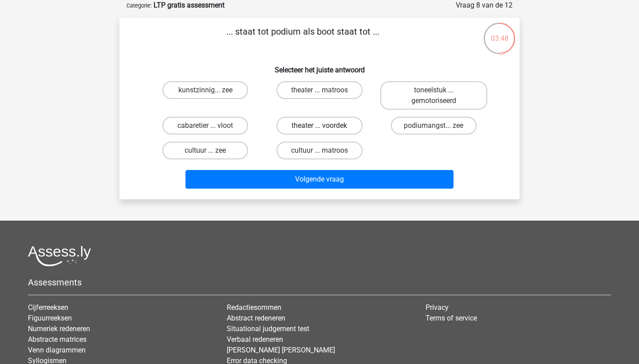
click at [313, 130] on label "theater ... voordek" at bounding box center [320, 126] width 86 height 18
click at [320, 130] on input "theater ... voordek" at bounding box center [323, 129] width 6 height 6
radio input "true"
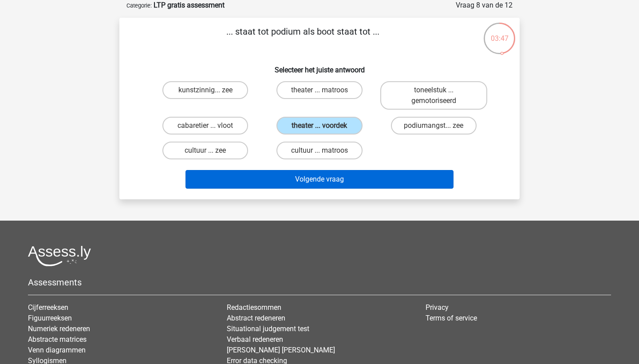
click at [321, 184] on button "Volgende vraag" at bounding box center [320, 179] width 269 height 19
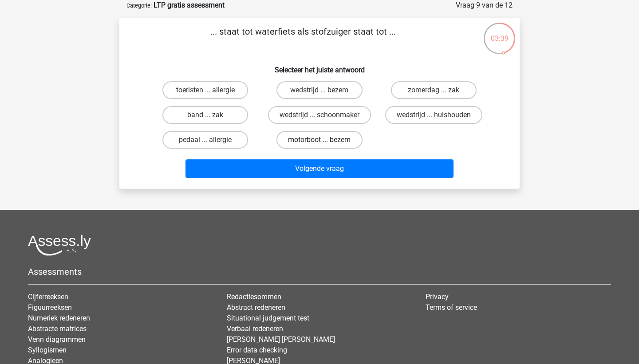
click at [304, 141] on label "motorboot ... bezem" at bounding box center [320, 140] width 86 height 18
click at [320, 141] on input "motorboot ... bezem" at bounding box center [323, 143] width 6 height 6
radio input "true"
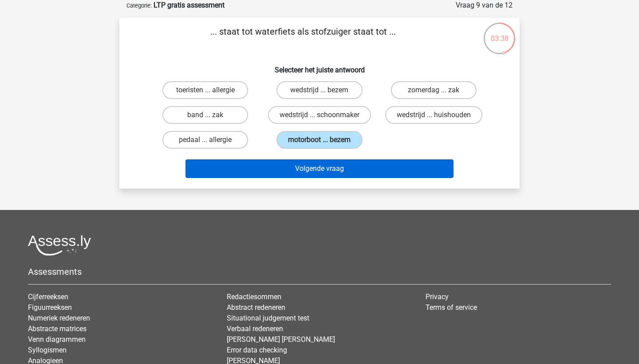
click at [318, 168] on button "Volgende vraag" at bounding box center [320, 168] width 269 height 19
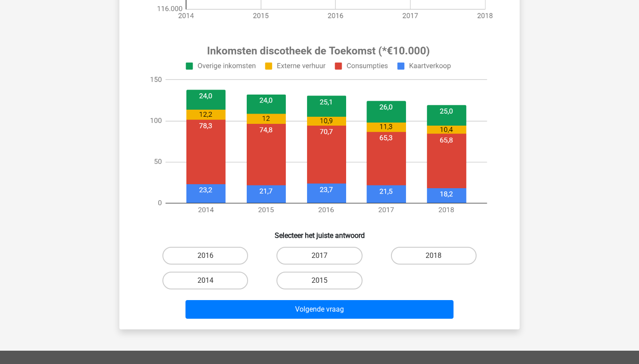
scroll to position [294, 0]
click at [231, 282] on label "2014" at bounding box center [206, 281] width 86 height 18
click at [211, 282] on input "2014" at bounding box center [209, 284] width 6 height 6
radio input "true"
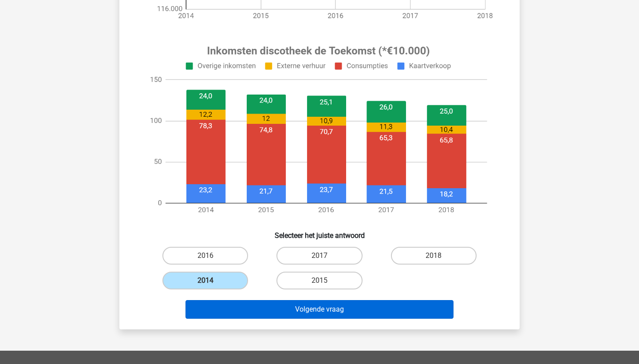
click at [425, 314] on button "Volgende vraag" at bounding box center [320, 309] width 269 height 19
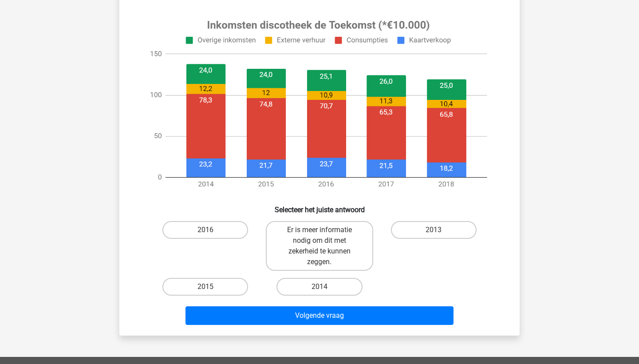
scroll to position [322, 0]
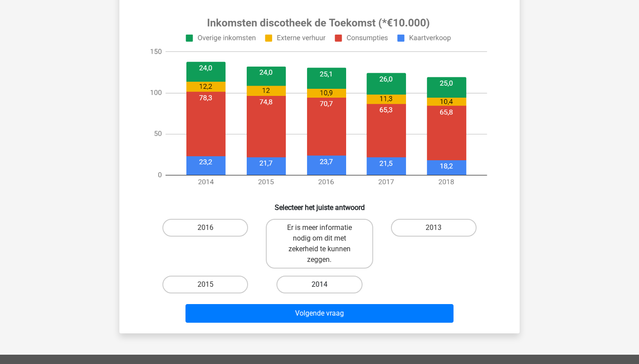
click at [332, 285] on label "2014" at bounding box center [320, 285] width 86 height 18
click at [325, 285] on input "2014" at bounding box center [323, 288] width 6 height 6
radio input "true"
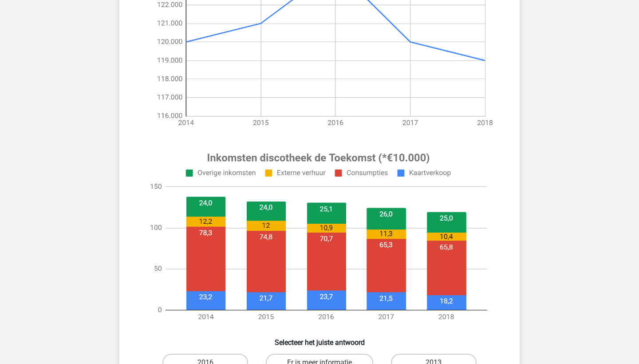
scroll to position [151, 0]
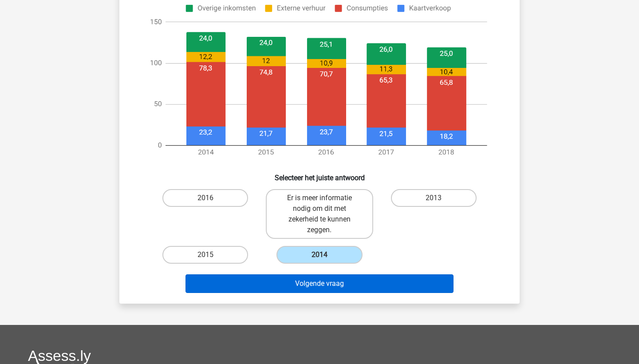
click at [374, 280] on button "Volgende vraag" at bounding box center [320, 283] width 269 height 19
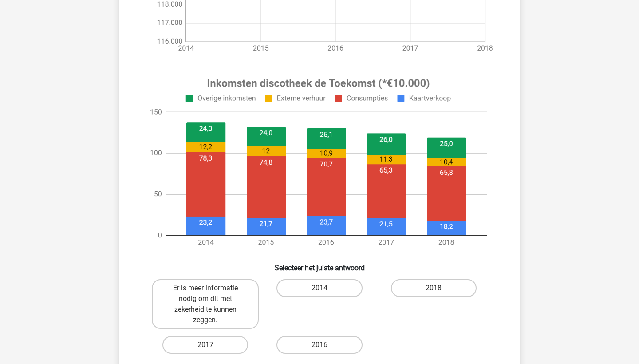
scroll to position [284, 0]
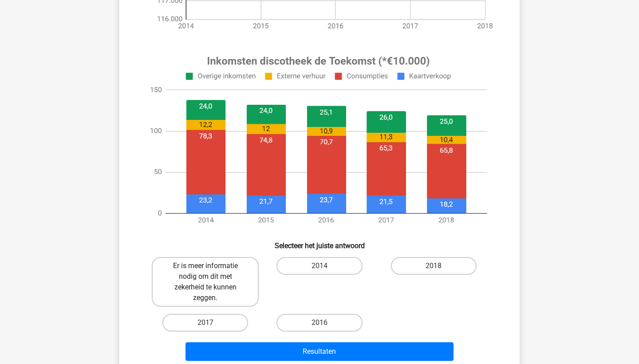
click at [230, 286] on label "Er is meer informatie nodig om dit met zekerheid te kunnen zeggen." at bounding box center [205, 282] width 107 height 50
click at [211, 272] on input "Er is meer informatie nodig om dit met zekerheid te kunnen zeggen." at bounding box center [209, 269] width 6 height 6
radio input "true"
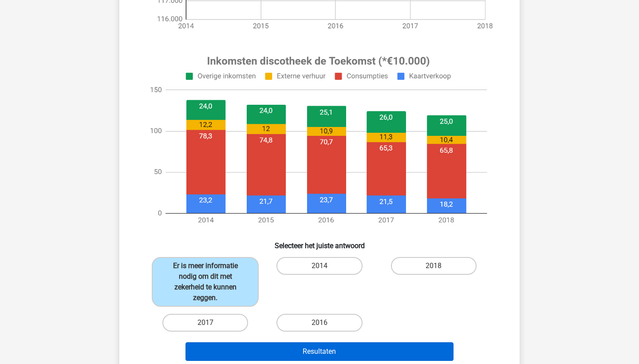
click at [278, 350] on button "Resultaten" at bounding box center [320, 351] width 269 height 19
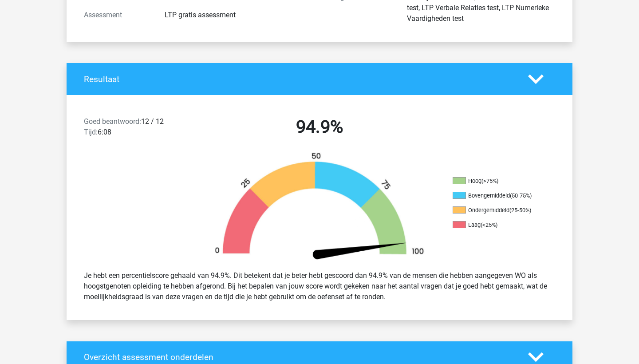
scroll to position [134, 0]
drag, startPoint x: 396, startPoint y: 298, endPoint x: 344, endPoint y: 224, distance: 90.5
click at [344, 224] on div "Goed beantwoord: 12 / 12 Tijd: 6:08 94.9% Hoog (>75%) Bovengemiddeld (50-75%) O…" at bounding box center [319, 207] width 493 height 225
click at [417, 302] on div "Je hebt een percentielscore gehaald van 94.9%. Dit betekent dat je beter hebt g…" at bounding box center [319, 286] width 485 height 39
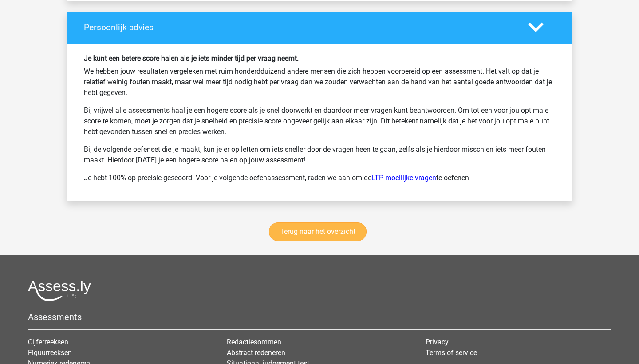
scroll to position [1422, 0]
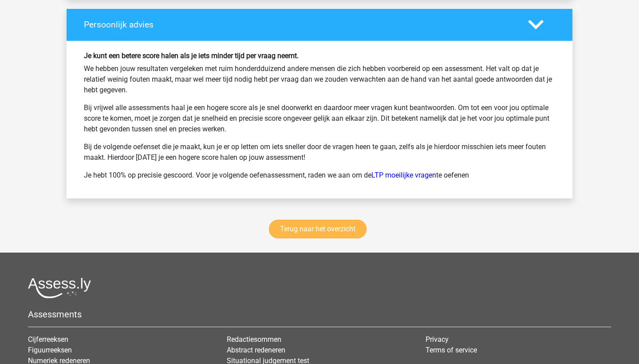
click at [304, 224] on link "Terug naar het overzicht" at bounding box center [318, 229] width 98 height 19
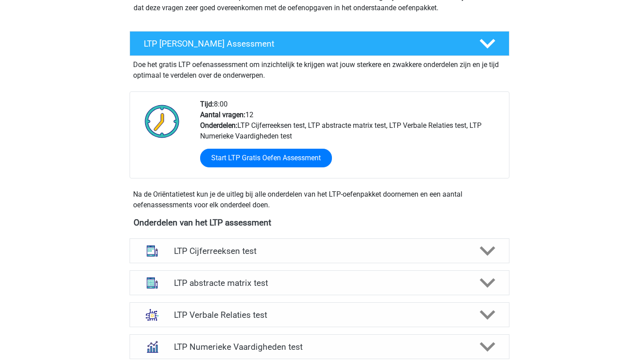
scroll to position [199, 0]
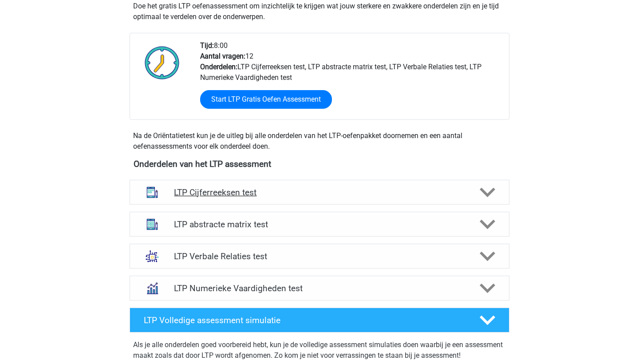
click at [333, 191] on h4 "LTP Cijferreeksen test" at bounding box center [319, 192] width 291 height 10
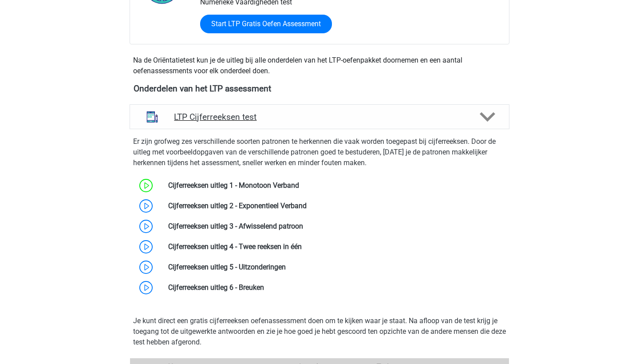
scroll to position [280, 0]
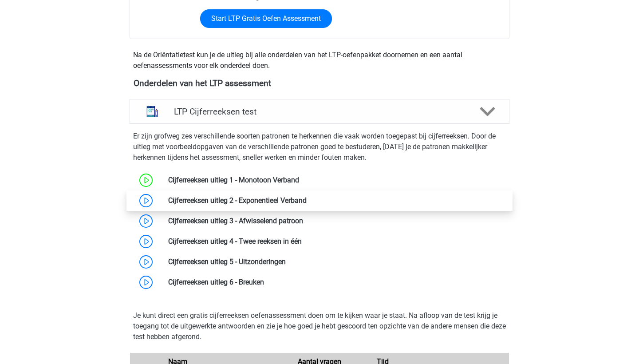
click at [307, 205] on link at bounding box center [307, 200] width 0 height 8
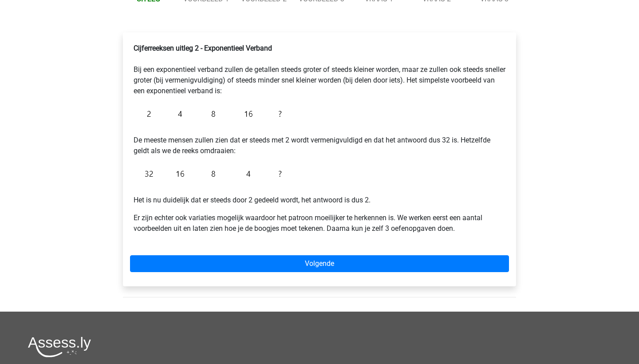
scroll to position [127, 0]
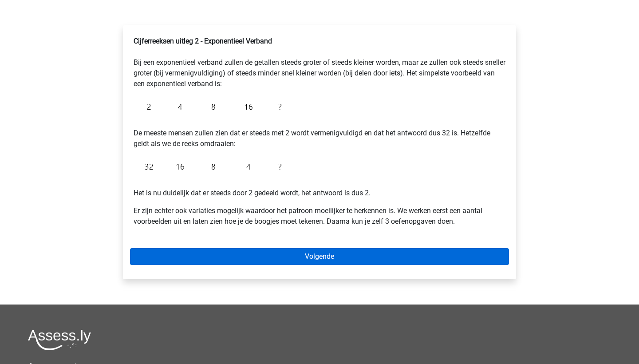
click at [322, 257] on link "Volgende" at bounding box center [319, 256] width 379 height 17
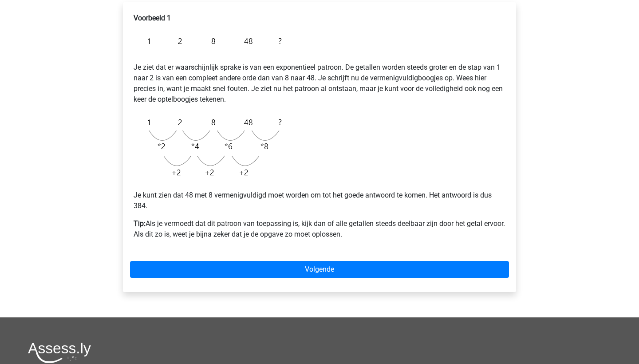
scroll to position [152, 0]
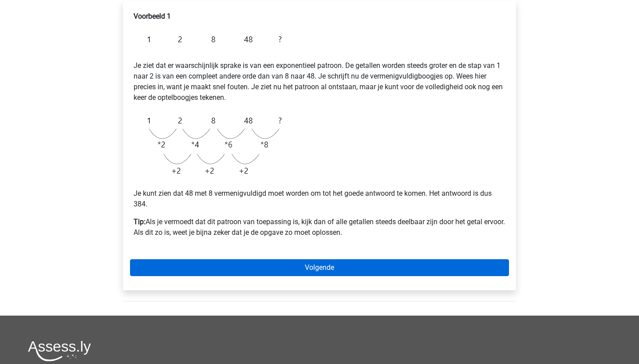
click at [325, 272] on link "Volgende" at bounding box center [319, 267] width 379 height 17
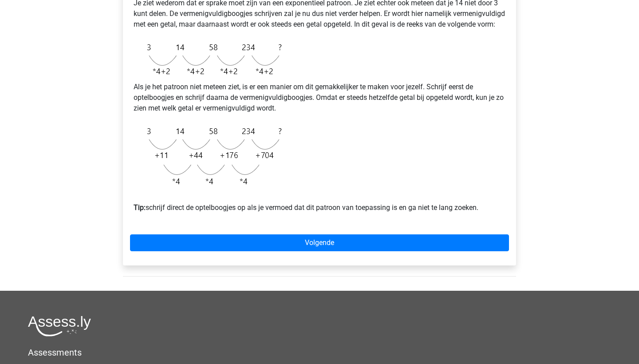
scroll to position [270, 0]
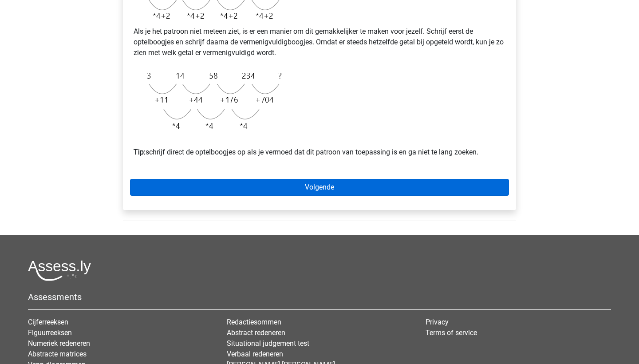
click at [340, 196] on link "Volgende" at bounding box center [319, 187] width 379 height 17
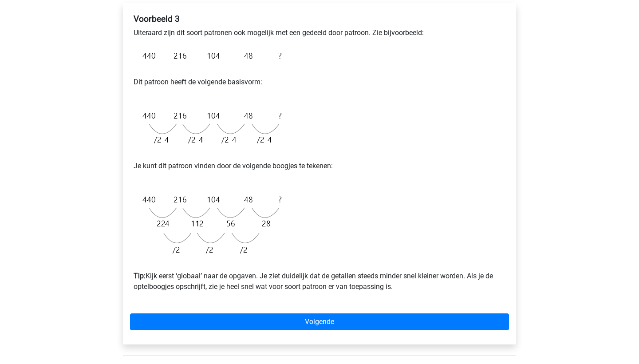
scroll to position [151, 0]
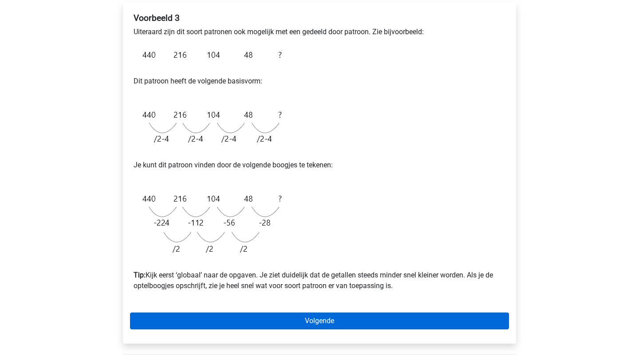
click at [329, 327] on link "Volgende" at bounding box center [319, 321] width 379 height 17
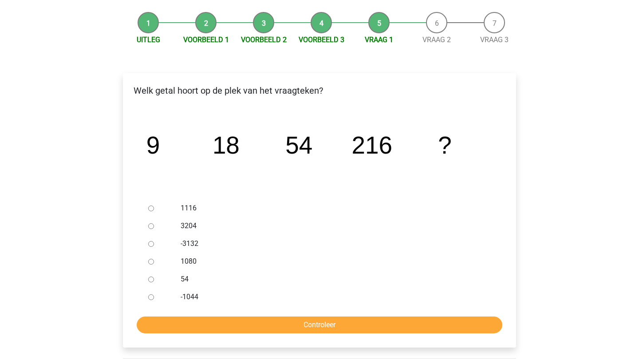
scroll to position [80, 0]
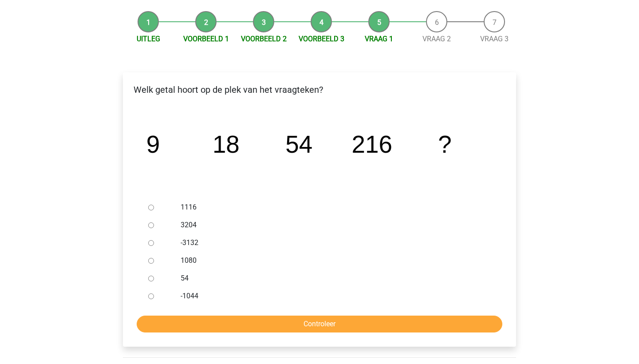
click at [153, 259] on input "1080" at bounding box center [151, 261] width 6 height 6
radio input "true"
click at [236, 319] on input "Controleer" at bounding box center [320, 324] width 366 height 17
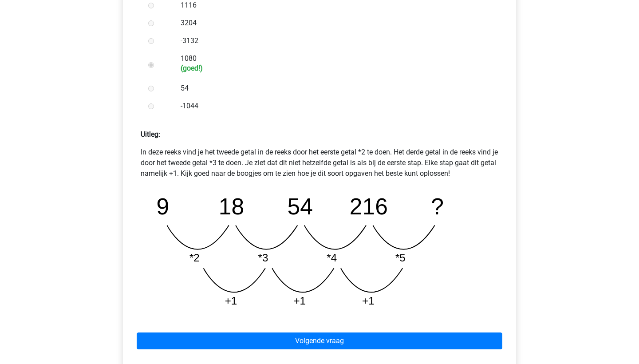
scroll to position [292, 0]
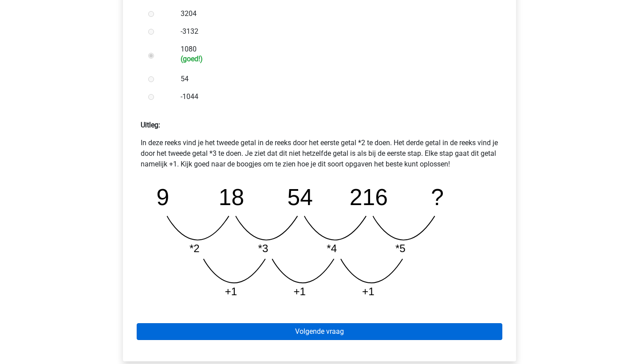
click at [337, 338] on link "Volgende vraag" at bounding box center [320, 331] width 366 height 17
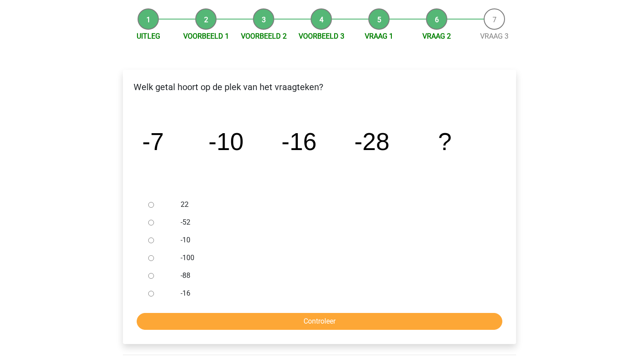
scroll to position [86, 0]
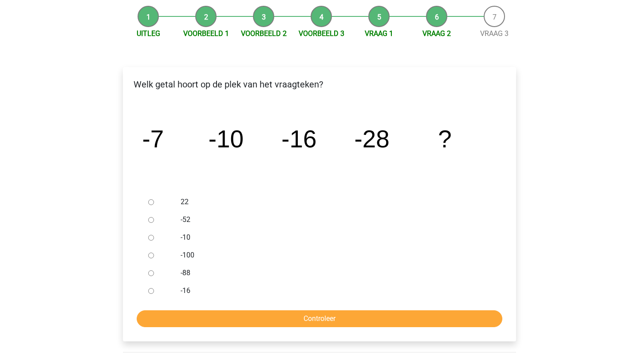
click at [150, 218] on input "-52" at bounding box center [151, 220] width 6 height 6
radio input "true"
click at [258, 317] on input "Controleer" at bounding box center [320, 318] width 366 height 17
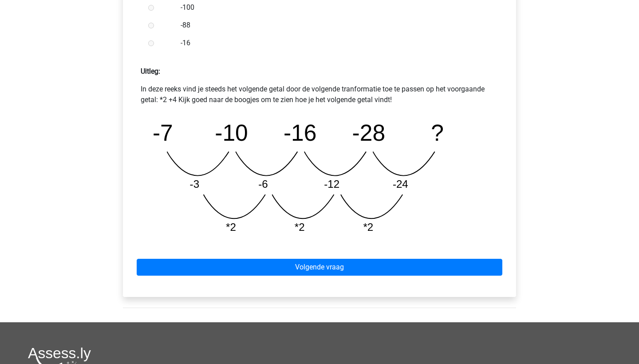
scroll to position [356, 0]
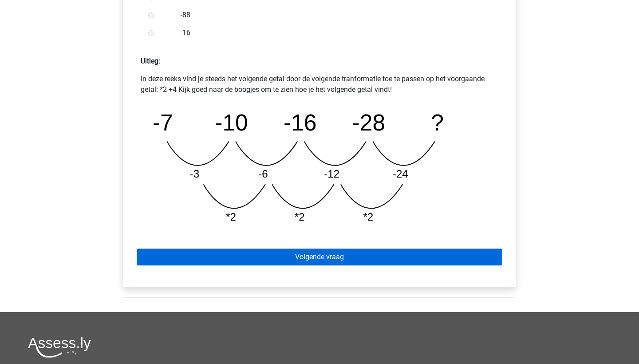
click at [321, 251] on link "Volgende vraag" at bounding box center [320, 257] width 366 height 17
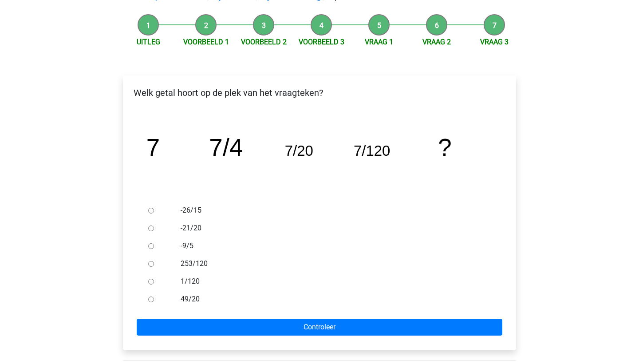
scroll to position [77, 0]
click at [149, 279] on input "1/120" at bounding box center [151, 282] width 6 height 6
radio input "true"
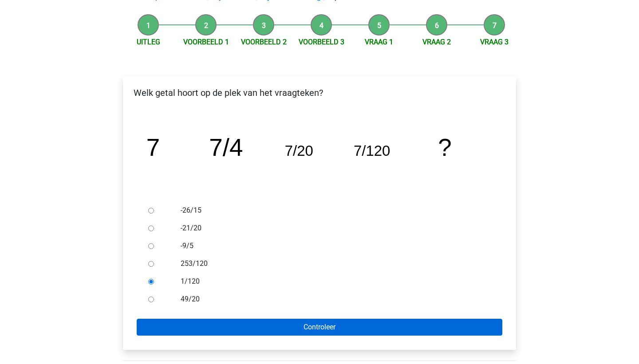
click at [233, 327] on input "Controleer" at bounding box center [320, 327] width 366 height 17
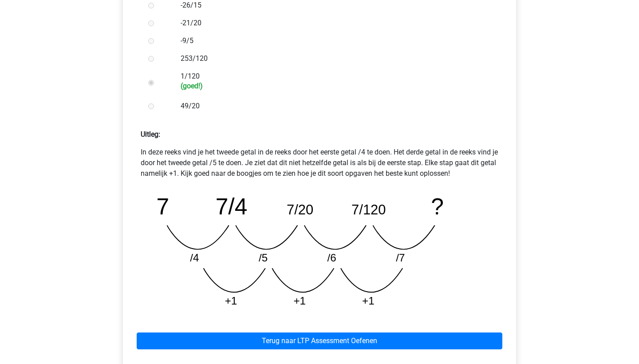
scroll to position [283, 0]
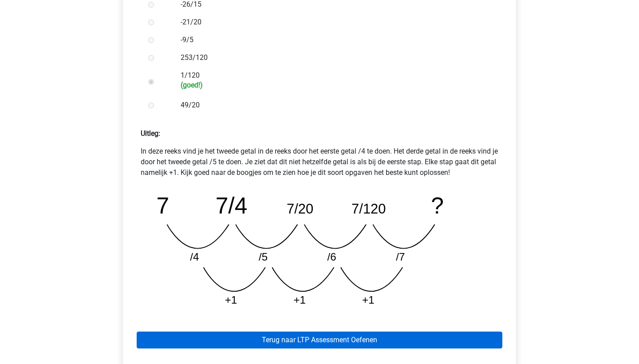
click at [335, 339] on link "Terug naar LTP Assessment Oefenen" at bounding box center [320, 340] width 366 height 17
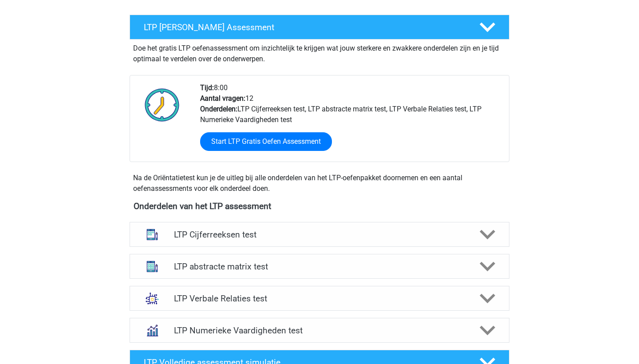
scroll to position [173, 0]
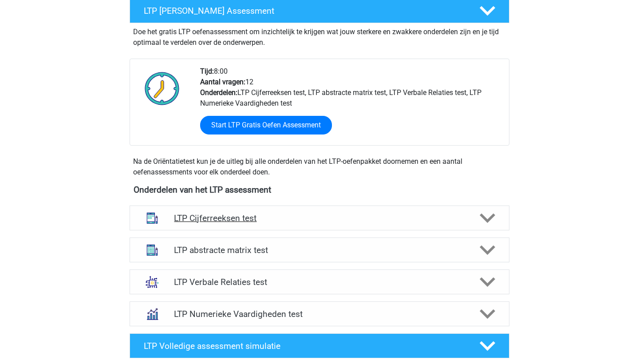
click at [317, 209] on div "LTP Cijferreeksen test" at bounding box center [320, 218] width 380 height 25
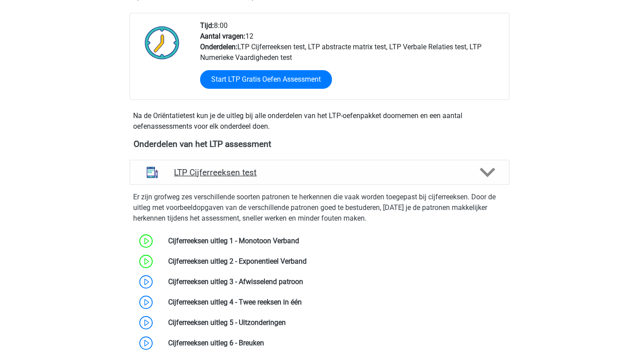
scroll to position [279, 0]
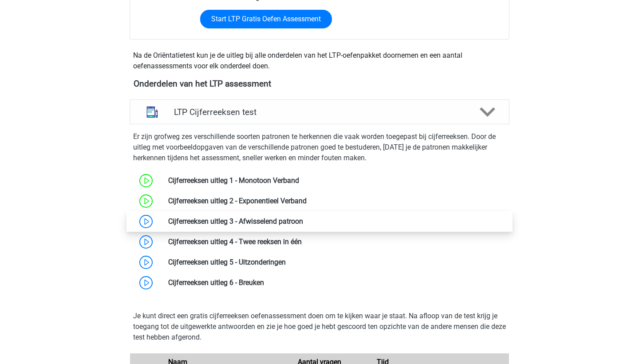
click at [303, 218] on link at bounding box center [303, 221] width 0 height 8
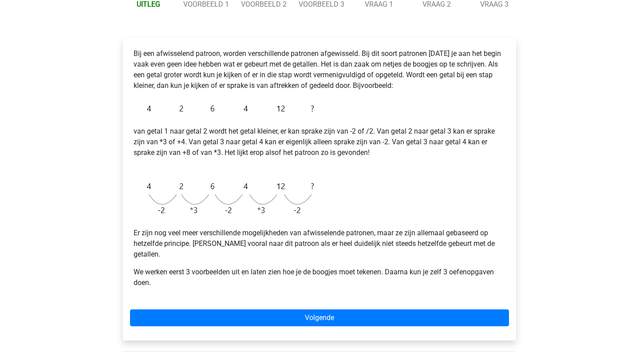
scroll to position [118, 0]
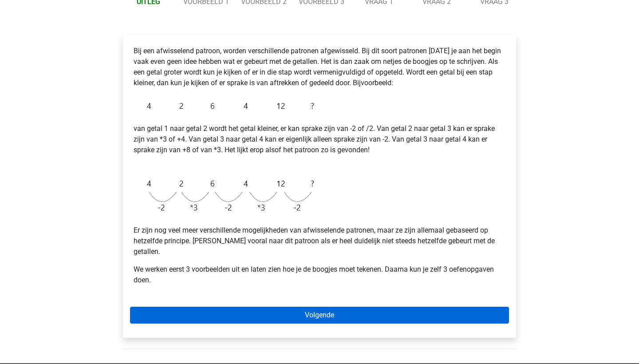
click at [311, 310] on link "Volgende" at bounding box center [319, 315] width 379 height 17
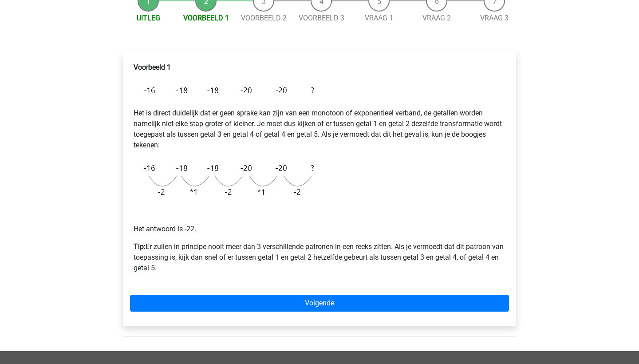
scroll to position [101, 0]
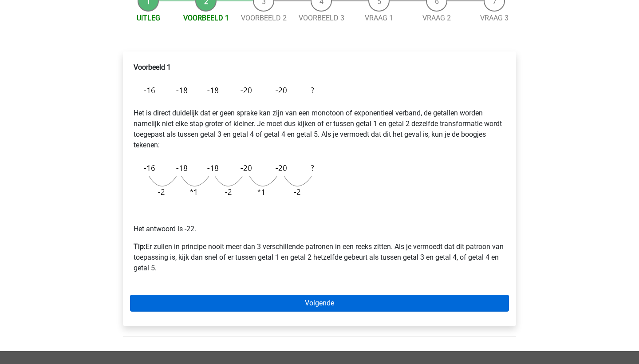
click at [338, 306] on link "Volgende" at bounding box center [319, 303] width 379 height 17
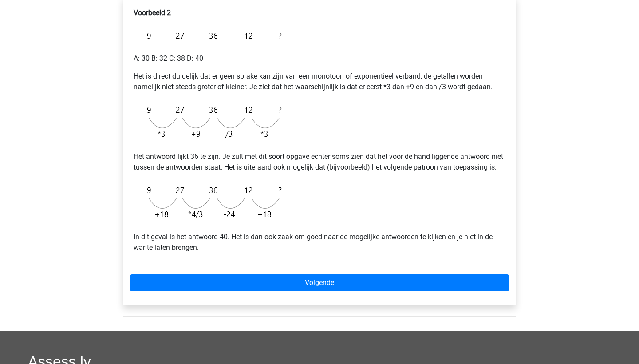
scroll to position [158, 0]
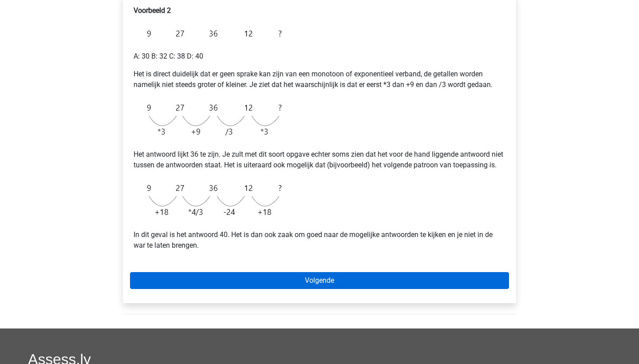
click at [297, 289] on link "Volgende" at bounding box center [319, 280] width 379 height 17
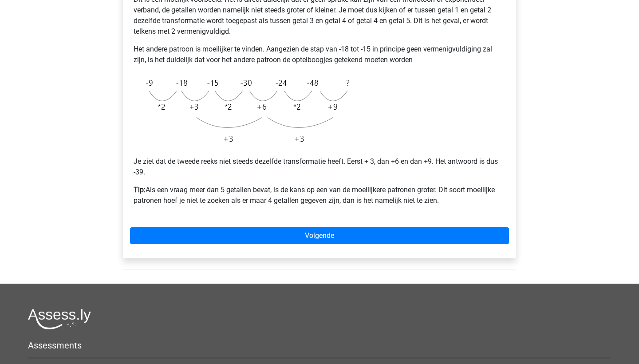
scroll to position [221, 0]
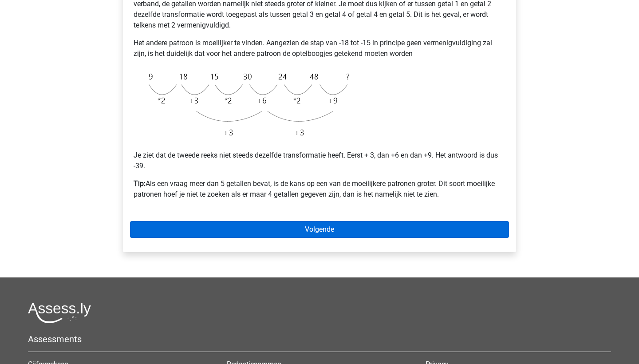
click at [270, 229] on link "Volgende" at bounding box center [319, 229] width 379 height 17
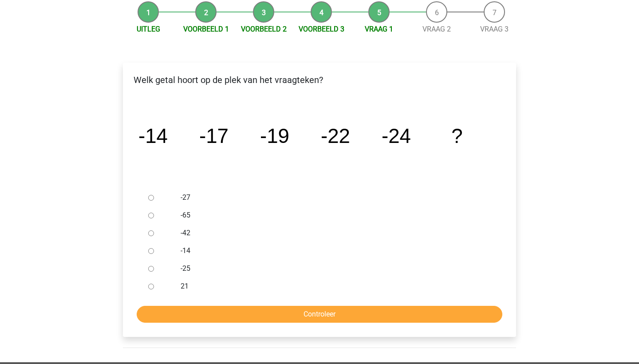
scroll to position [91, 0]
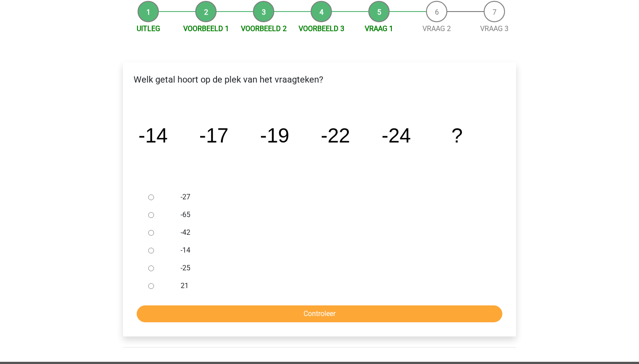
click at [151, 199] on input "-27" at bounding box center [151, 197] width 6 height 6
radio input "true"
click at [255, 319] on input "Controleer" at bounding box center [320, 314] width 366 height 17
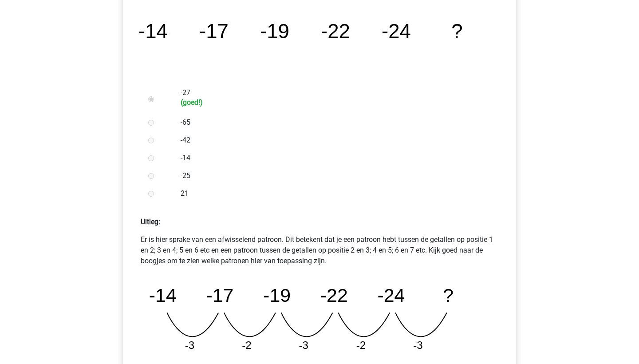
scroll to position [283, 0]
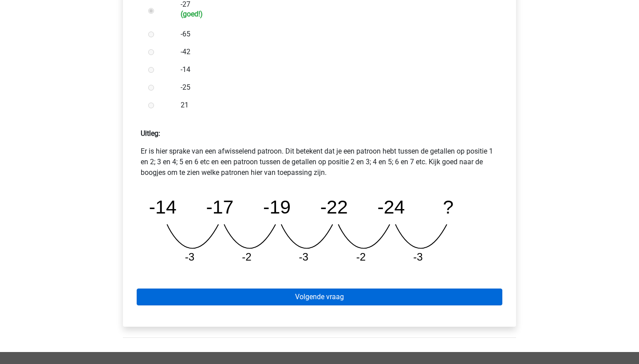
click at [274, 298] on link "Volgende vraag" at bounding box center [320, 297] width 366 height 17
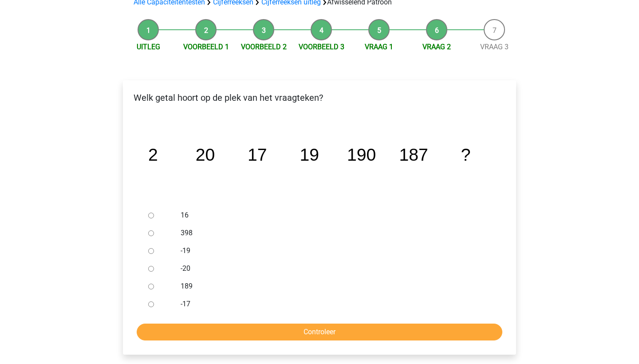
scroll to position [72, 0]
click at [150, 288] on input "189" at bounding box center [151, 287] width 6 height 6
radio input "true"
click at [234, 338] on input "Controleer" at bounding box center [320, 332] width 366 height 17
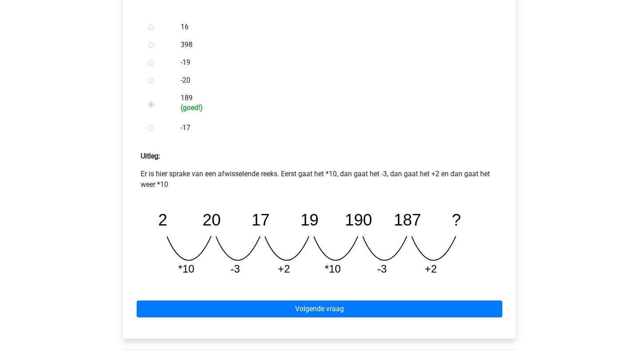
scroll to position [262, 0]
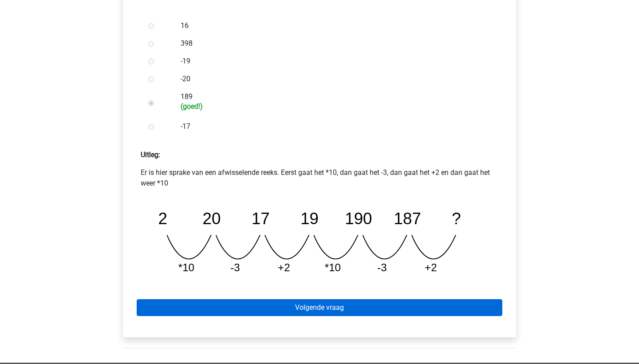
click at [429, 313] on link "Volgende vraag" at bounding box center [320, 307] width 366 height 17
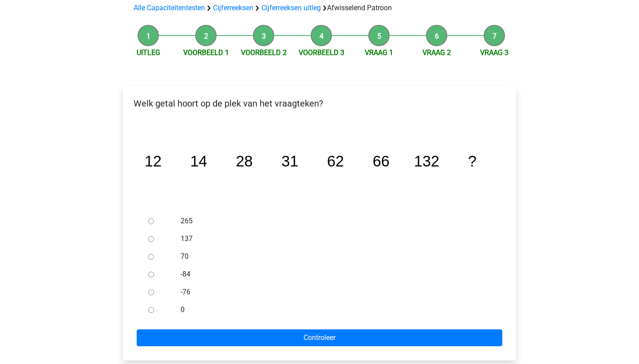
scroll to position [67, 0]
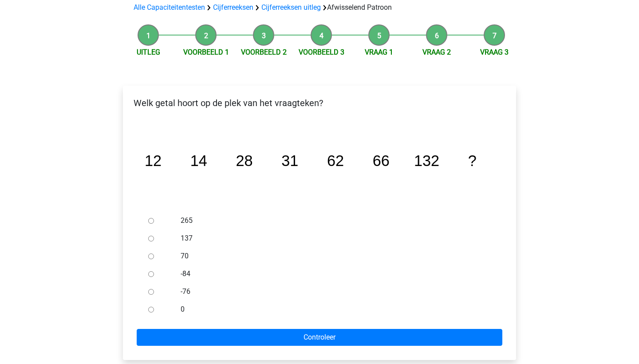
click at [157, 237] on div at bounding box center [159, 239] width 29 height 18
click at [154, 238] on div at bounding box center [159, 239] width 29 height 18
click at [153, 238] on input "137" at bounding box center [151, 239] width 6 height 6
radio input "true"
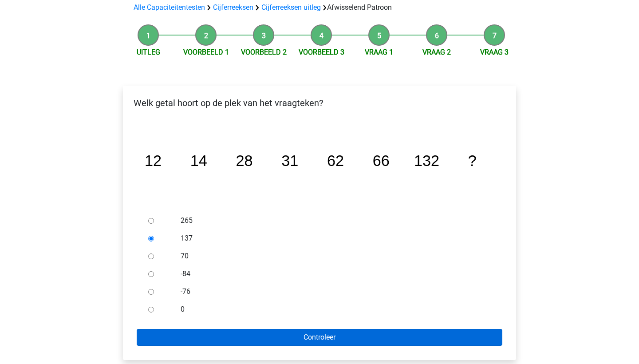
click at [264, 345] on input "Controleer" at bounding box center [320, 337] width 366 height 17
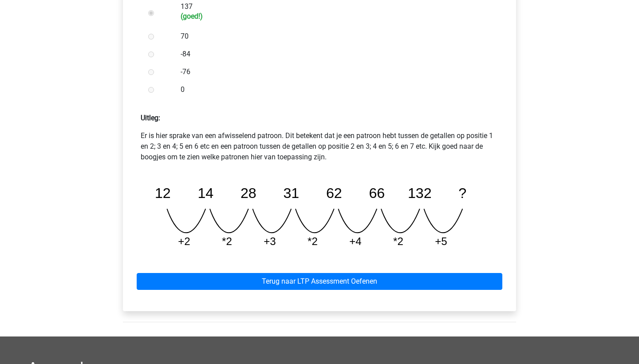
scroll to position [311, 0]
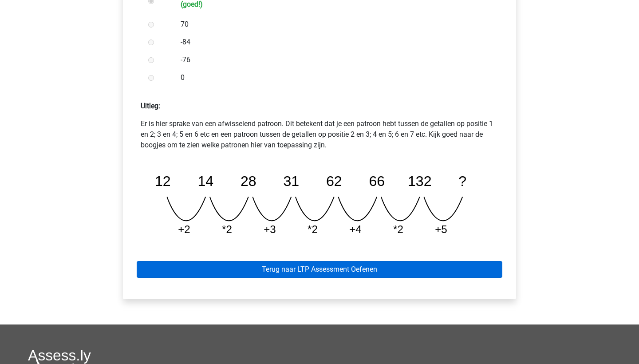
click at [299, 271] on link "Terug naar LTP Assessment Oefenen" at bounding box center [320, 269] width 366 height 17
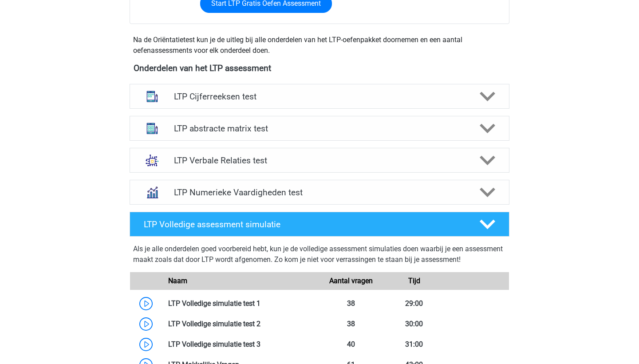
scroll to position [258, 0]
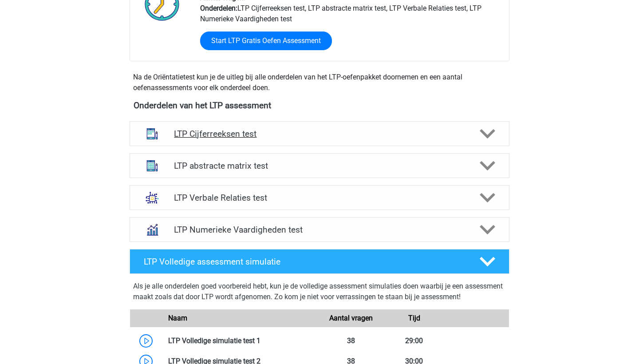
click at [274, 139] on div "LTP Cijferreeksen test" at bounding box center [320, 133] width 380 height 25
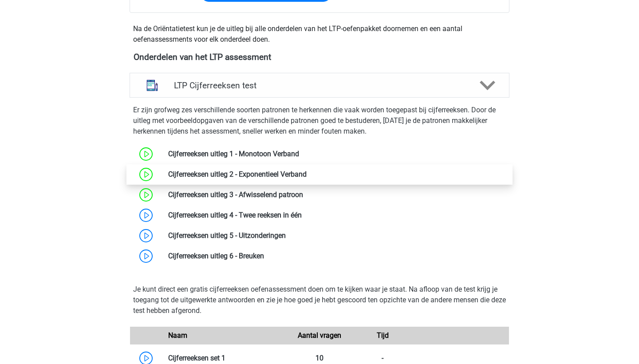
scroll to position [315, 0]
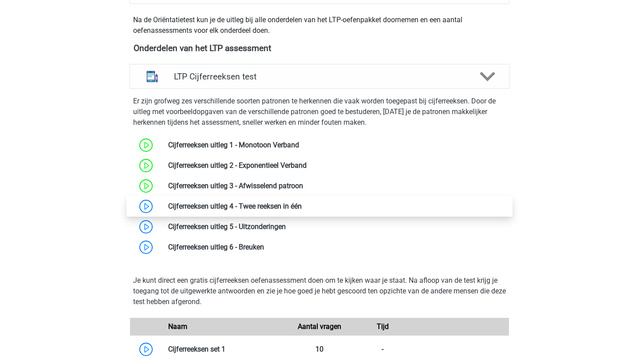
click at [302, 209] on link at bounding box center [302, 206] width 0 height 8
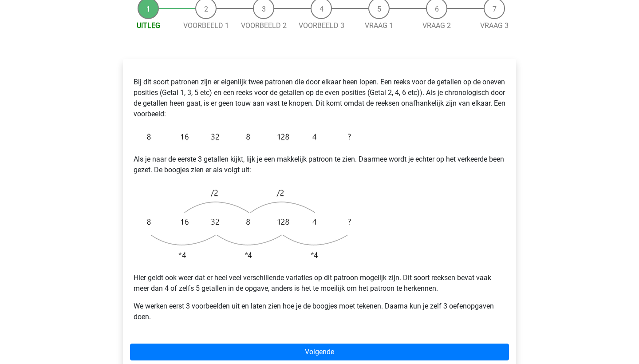
scroll to position [147, 0]
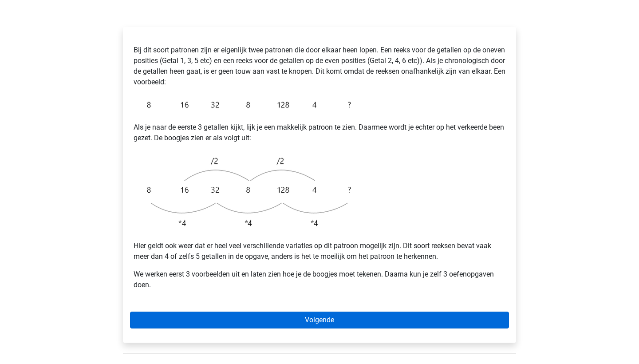
click at [310, 312] on link "Volgende" at bounding box center [319, 320] width 379 height 17
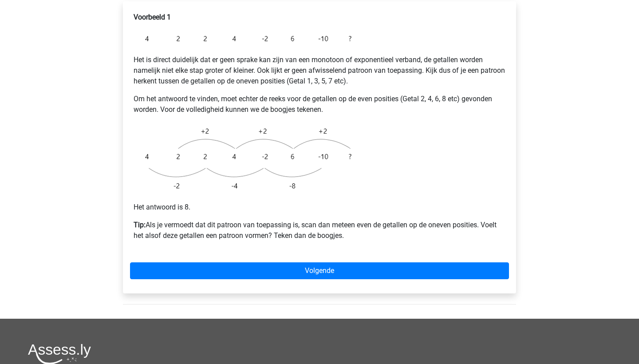
scroll to position [212, 0]
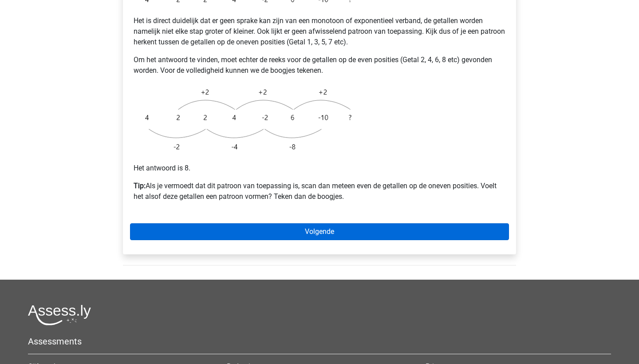
click at [361, 223] on link "Volgende" at bounding box center [319, 231] width 379 height 17
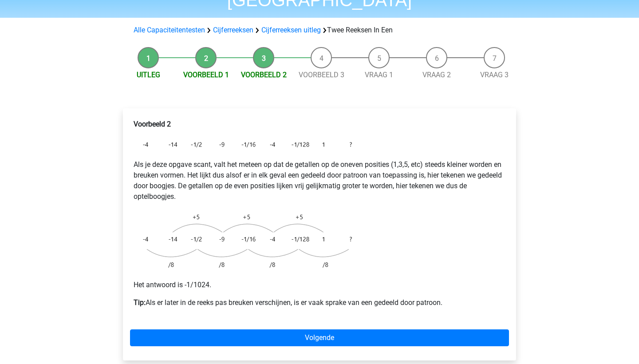
scroll to position [65, 0]
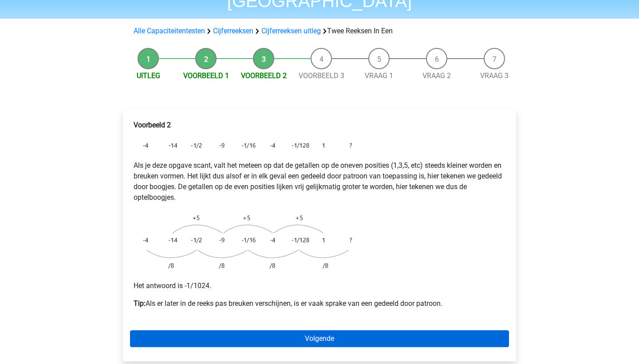
click at [353, 330] on link "Volgende" at bounding box center [319, 338] width 379 height 17
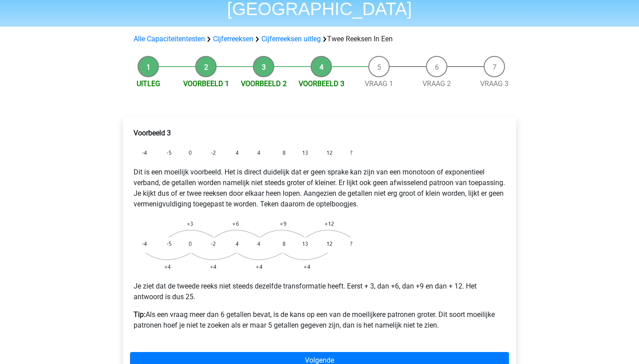
scroll to position [79, 0]
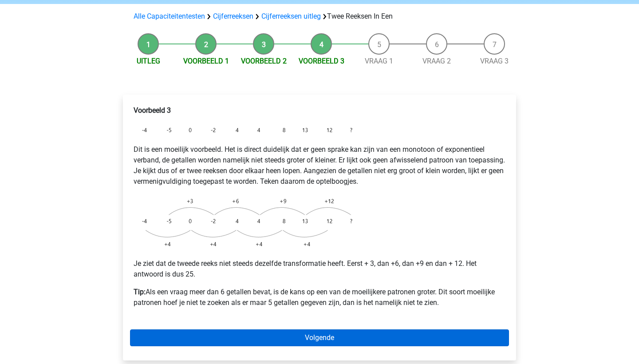
click at [312, 329] on link "Volgende" at bounding box center [319, 337] width 379 height 17
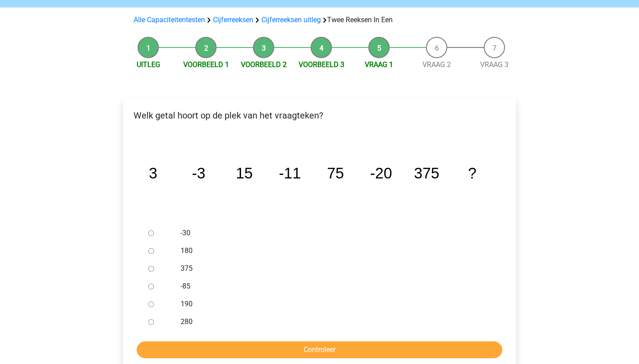
scroll to position [76, 0]
click at [149, 230] on input "-30" at bounding box center [151, 233] width 6 height 6
radio input "true"
click at [218, 341] on input "Controleer" at bounding box center [320, 349] width 366 height 17
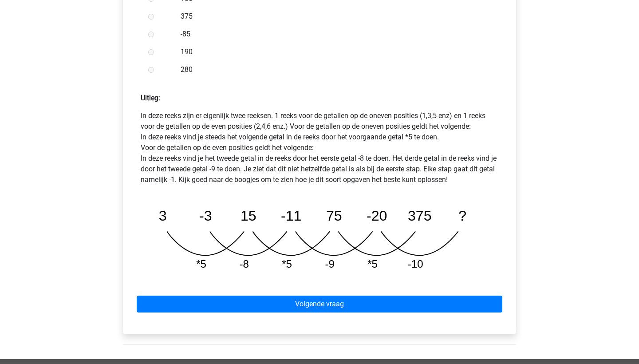
scroll to position [350, 0]
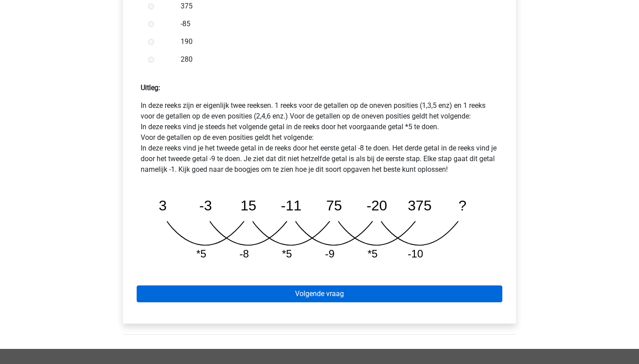
click at [286, 286] on link "Volgende vraag" at bounding box center [320, 294] width 366 height 17
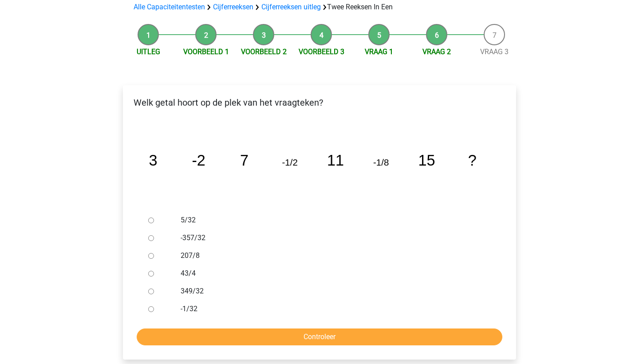
scroll to position [91, 0]
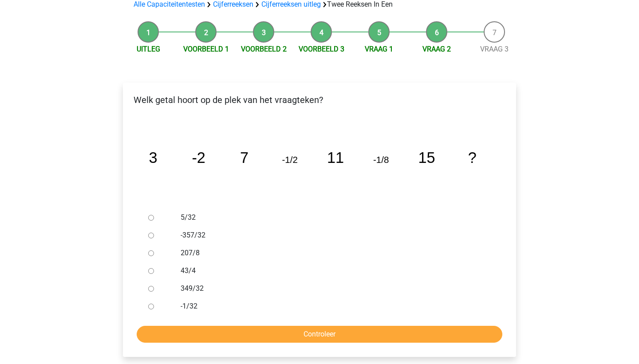
click at [154, 298] on div at bounding box center [159, 307] width 29 height 18
click at [151, 304] on input "-1/32" at bounding box center [151, 307] width 6 height 6
radio input "true"
click at [197, 326] on input "Controleer" at bounding box center [320, 334] width 366 height 17
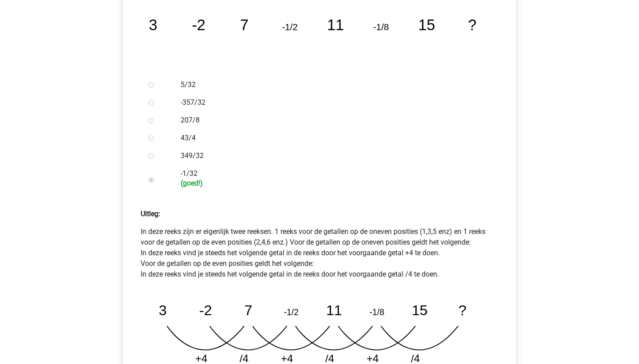
scroll to position [255, 0]
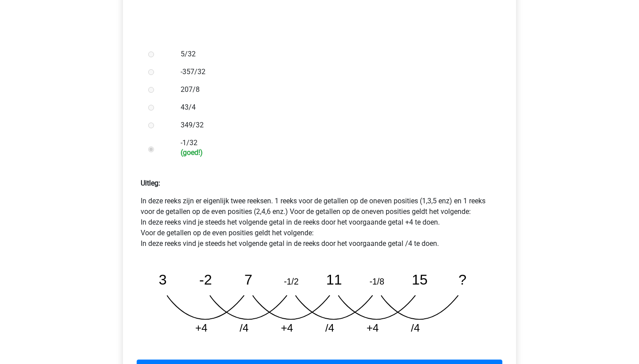
click at [290, 342] on div "Volgende vraag" at bounding box center [319, 366] width 379 height 49
click at [293, 360] on link "Volgende vraag" at bounding box center [320, 368] width 366 height 17
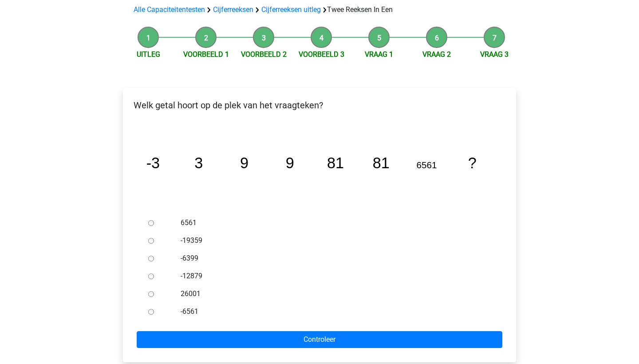
scroll to position [88, 0]
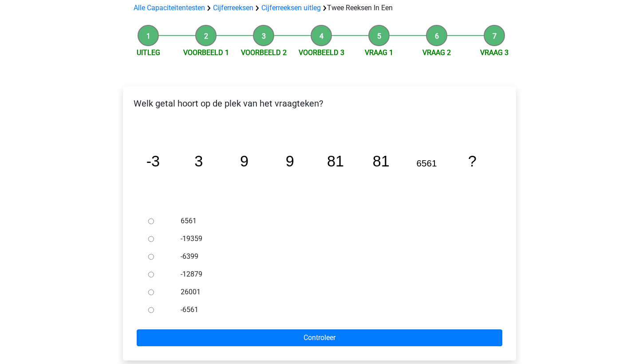
click at [151, 218] on input "6561" at bounding box center [151, 221] width 6 height 6
radio input "true"
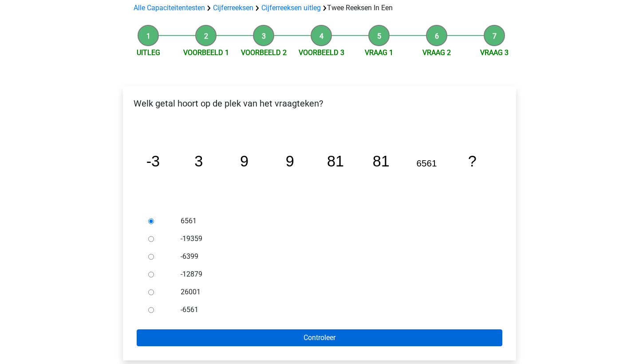
click at [274, 329] on input "Controleer" at bounding box center [320, 337] width 366 height 17
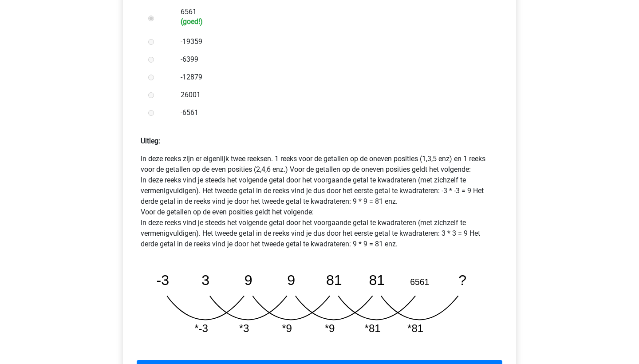
scroll to position [302, 0]
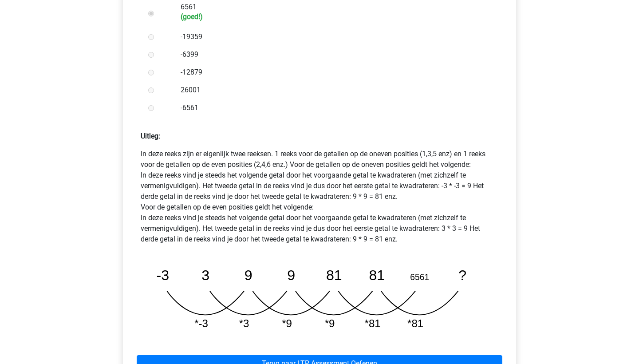
click at [405, 218] on p "In deze reeks zijn er eigenlijk twee reeksen. 1 reeks voor de getallen op de on…" at bounding box center [320, 197] width 358 height 96
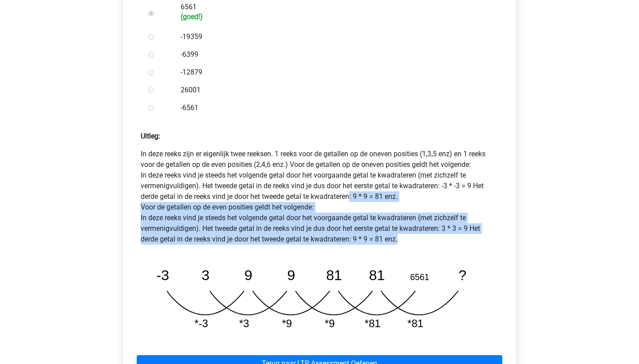
drag, startPoint x: 408, startPoint y: 219, endPoint x: 350, endPoint y: 169, distance: 76.5
click at [350, 169] on p "In deze reeks zijn er eigenlijk twee reeksen. 1 reeks voor de getallen op de on…" at bounding box center [320, 197] width 358 height 96
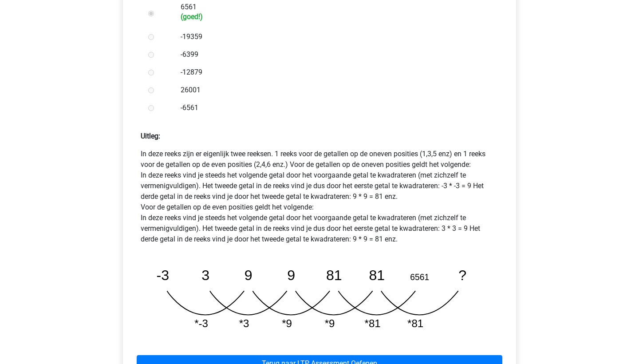
click at [350, 209] on p "In deze reeks zijn er eigenlijk twee reeksen. 1 reeks voor de getallen op de on…" at bounding box center [320, 197] width 358 height 96
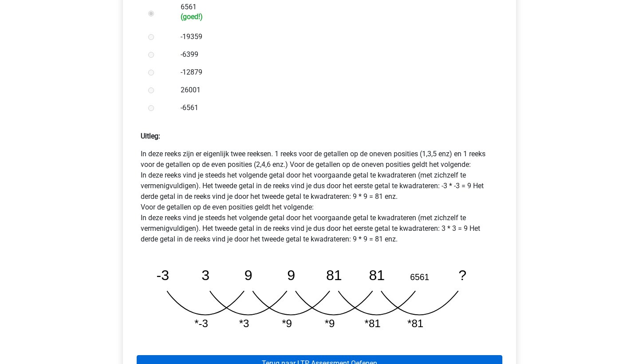
click at [397, 355] on link "Terug naar LTP Assessment Oefenen" at bounding box center [320, 363] width 366 height 17
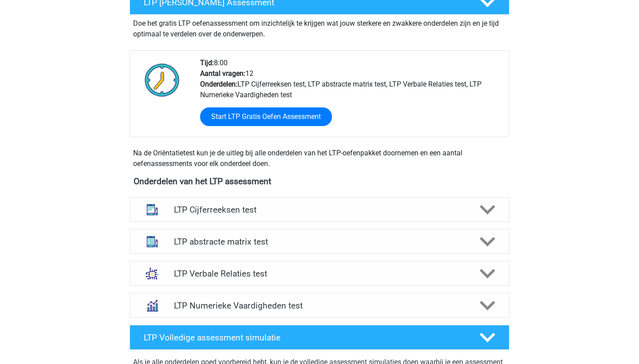
scroll to position [235, 0]
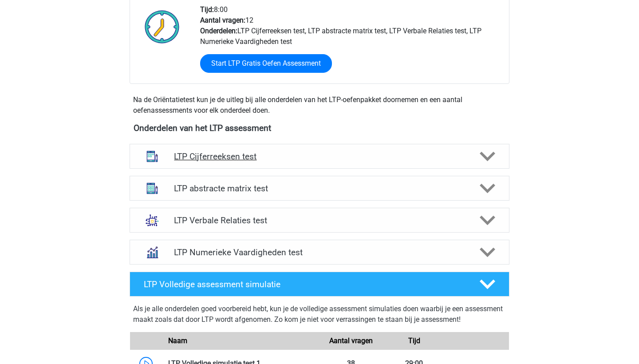
click at [347, 149] on div "LTP Cijferreeksen test" at bounding box center [320, 156] width 380 height 25
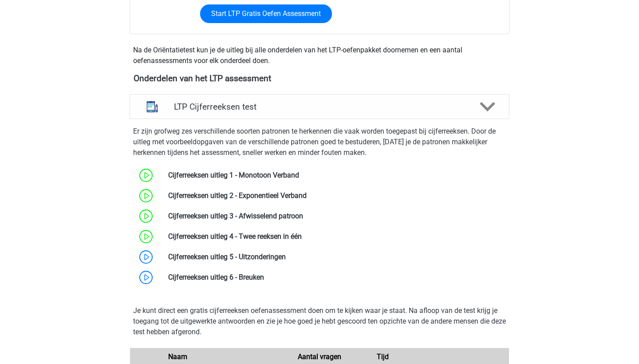
scroll to position [313, 0]
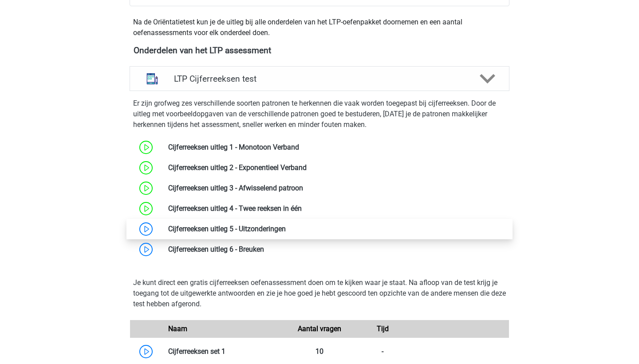
click at [286, 233] on link at bounding box center [286, 229] width 0 height 8
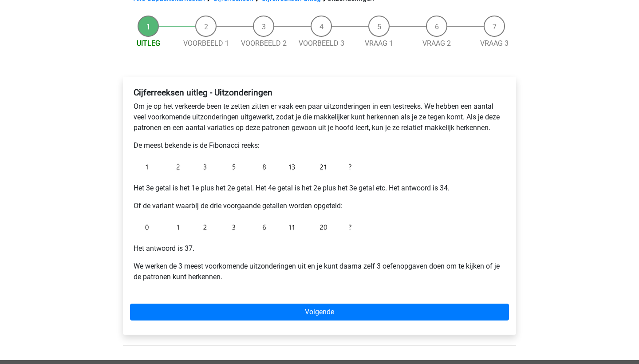
scroll to position [78, 0]
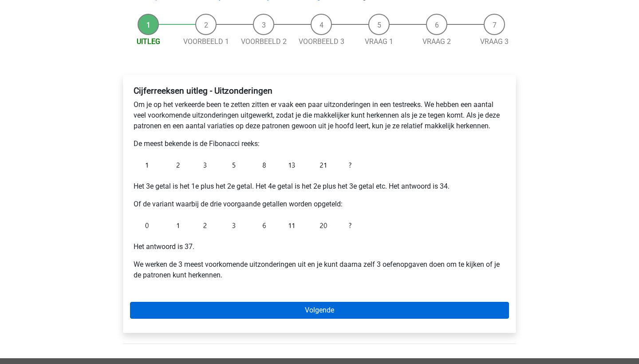
click at [325, 312] on link "Volgende" at bounding box center [319, 310] width 379 height 17
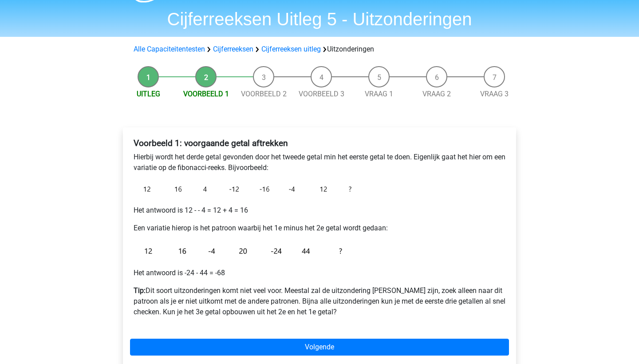
scroll to position [25, 0]
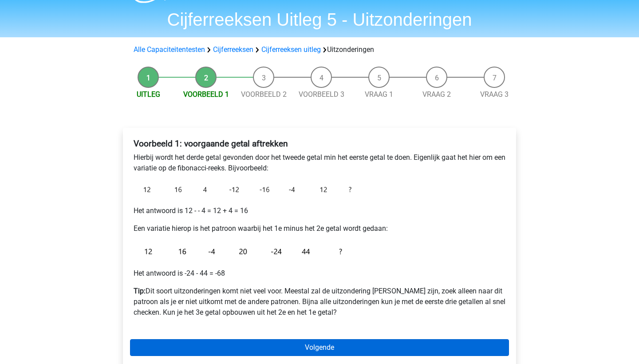
click at [333, 349] on link "Volgende" at bounding box center [319, 347] width 379 height 17
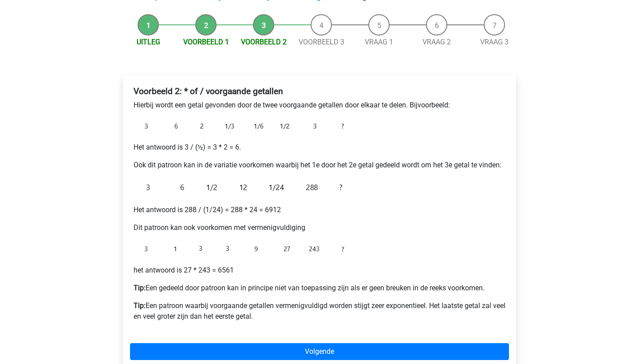
scroll to position [77, 0]
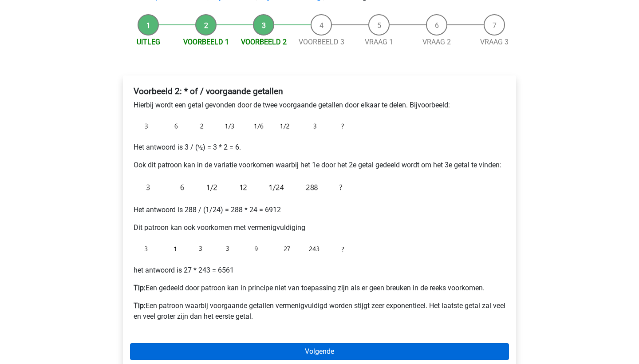
click at [379, 351] on link "Volgende" at bounding box center [319, 351] width 379 height 17
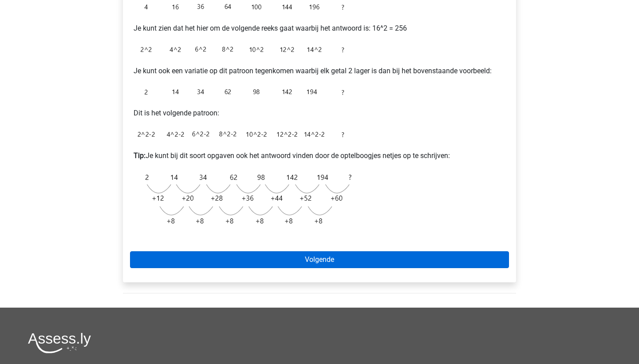
scroll to position [221, 0]
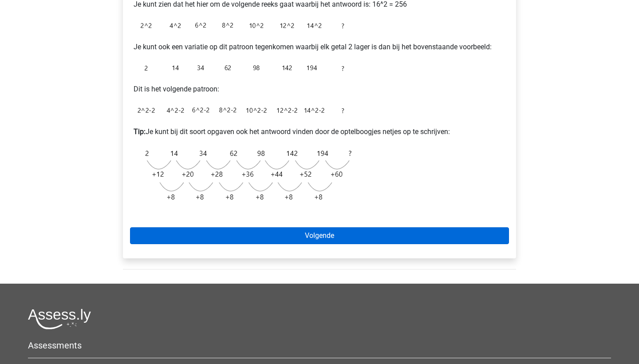
click at [367, 241] on link "Volgende" at bounding box center [319, 235] width 379 height 17
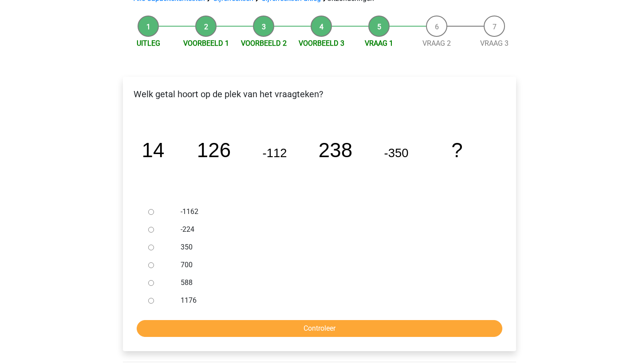
scroll to position [87, 0]
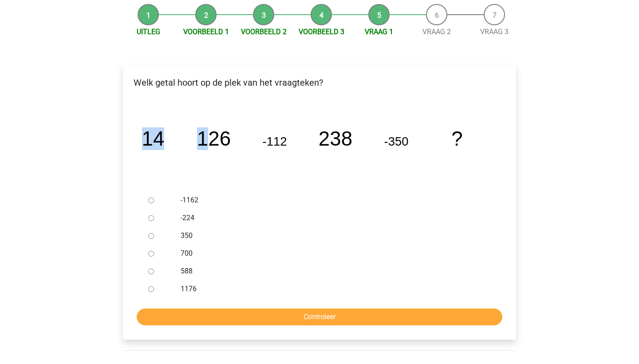
drag, startPoint x: 235, startPoint y: 139, endPoint x: 211, endPoint y: 140, distance: 24.0
click at [211, 140] on icon "image/svg+xml 14 126 -112 238 -350 ?" at bounding box center [319, 145] width 365 height 91
click at [273, 172] on icon "image/svg+xml 14 126 -112 238 -350 ?" at bounding box center [319, 145] width 365 height 91
click at [286, 178] on icon "image/svg+xml 14 126 -112 238 -350 ?" at bounding box center [319, 145] width 365 height 91
click at [304, 120] on icon "image/svg+xml 14 126 -112 238 -350 ?" at bounding box center [319, 145] width 365 height 91
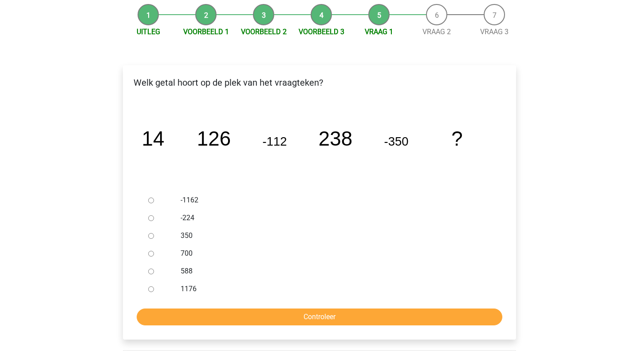
click at [304, 120] on icon "image/svg+xml 14 126 -112 238 -350 ?" at bounding box center [319, 145] width 365 height 91
click at [328, 92] on div "Welk getal hoort op de plek van het vraagteken?" at bounding box center [319, 86] width 393 height 20
click at [147, 270] on div at bounding box center [159, 271] width 29 height 18
click at [150, 271] on input "588" at bounding box center [151, 272] width 6 height 6
radio input "true"
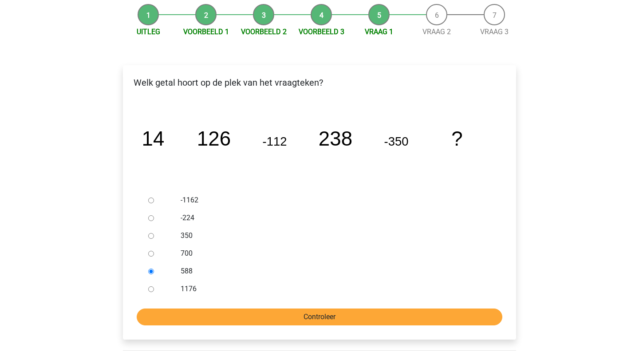
click at [239, 317] on input "Controleer" at bounding box center [320, 317] width 366 height 17
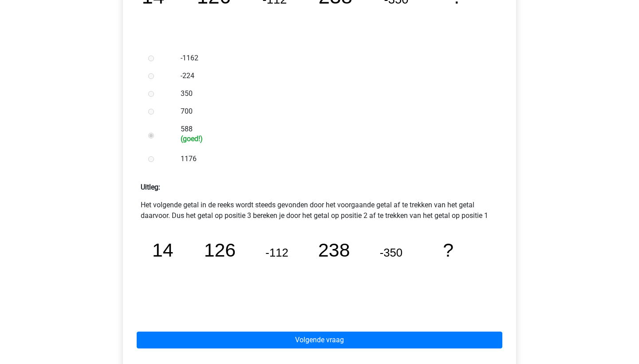
scroll to position [231, 0]
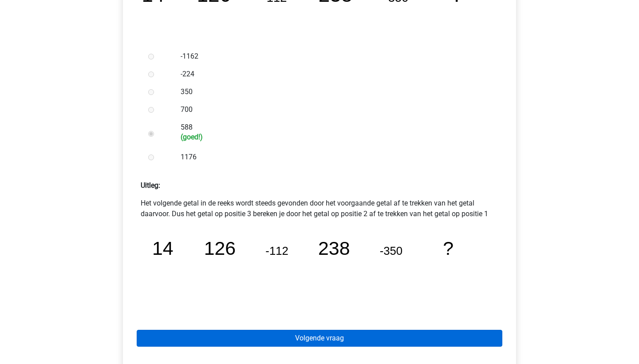
click at [292, 338] on link "Volgende vraag" at bounding box center [320, 338] width 366 height 17
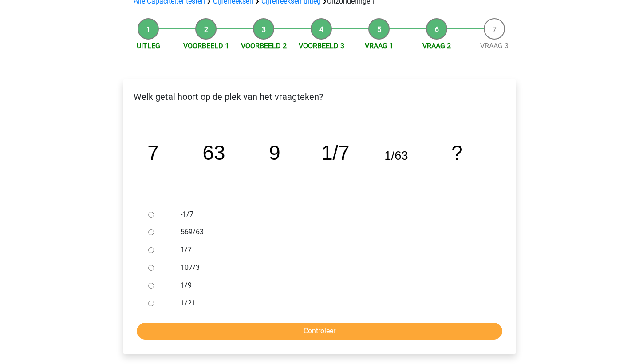
scroll to position [74, 0]
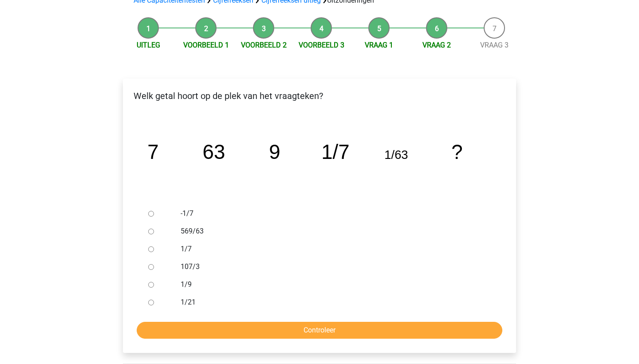
click at [151, 286] on input "1/9" at bounding box center [151, 285] width 6 height 6
radio input "true"
click at [222, 317] on form "-1/7 569/63 1/7 107/3 1/9 1/21 Controleer" at bounding box center [319, 272] width 379 height 134
click at [223, 323] on input "Controleer" at bounding box center [320, 330] width 366 height 17
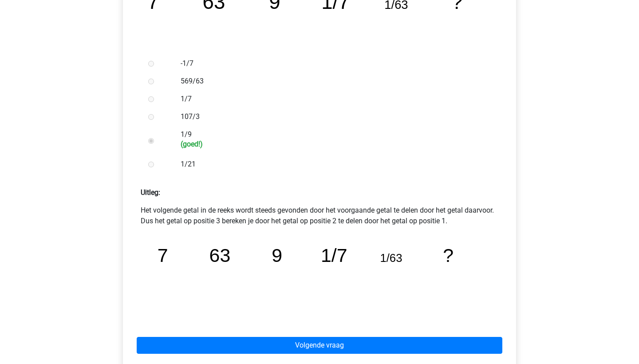
scroll to position [224, 0]
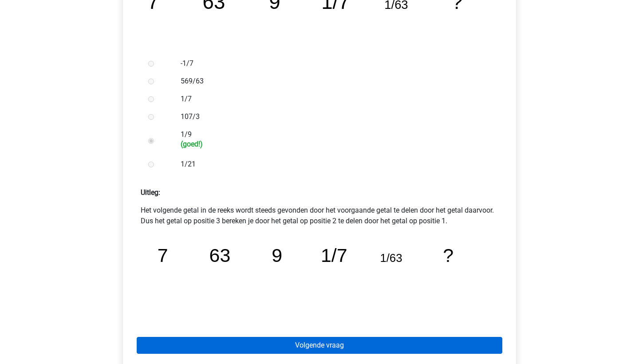
click at [413, 352] on link "Volgende vraag" at bounding box center [320, 345] width 366 height 17
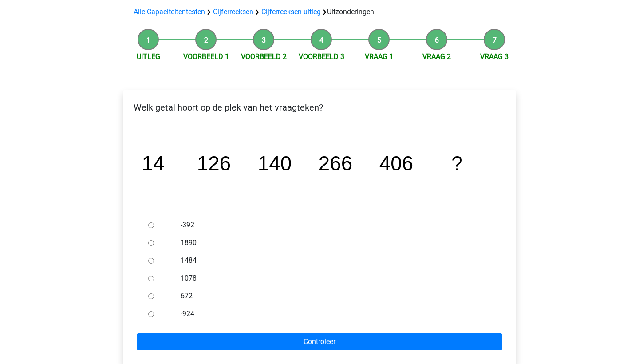
scroll to position [73, 0]
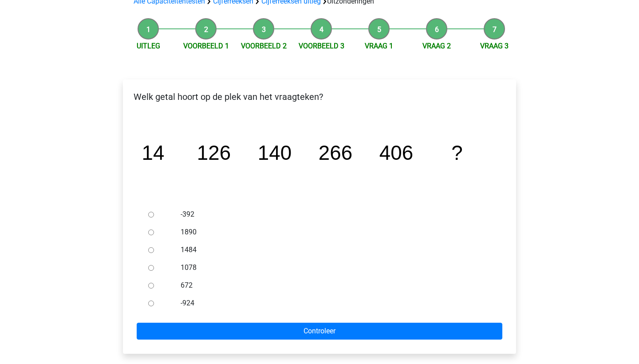
click at [154, 287] on div at bounding box center [159, 286] width 29 height 18
click at [153, 286] on input "672" at bounding box center [151, 286] width 6 height 6
radio input "true"
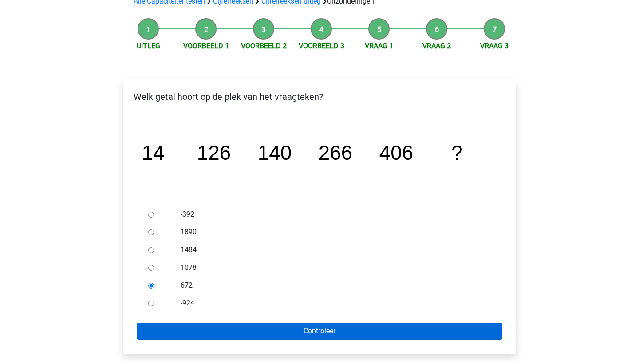
click at [246, 330] on input "Controleer" at bounding box center [320, 331] width 366 height 17
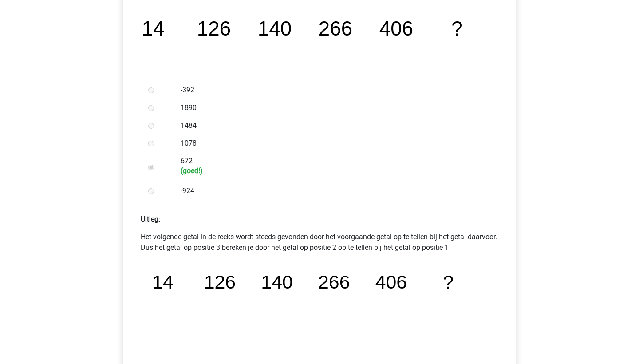
scroll to position [247, 0]
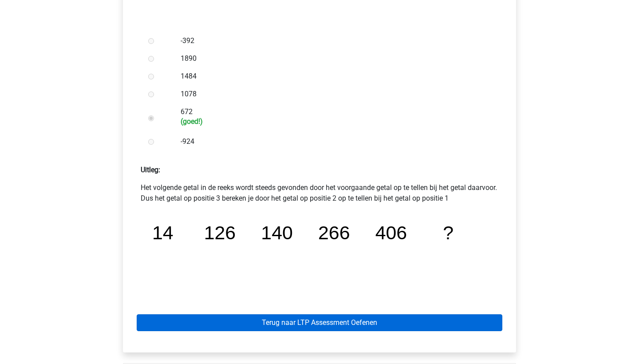
click at [300, 329] on link "Terug naar LTP Assessment Oefenen" at bounding box center [320, 322] width 366 height 17
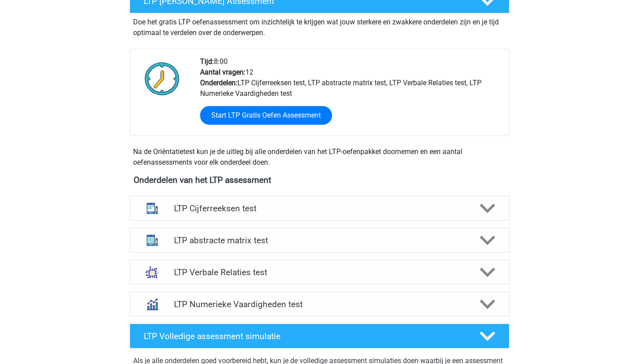
scroll to position [206, 0]
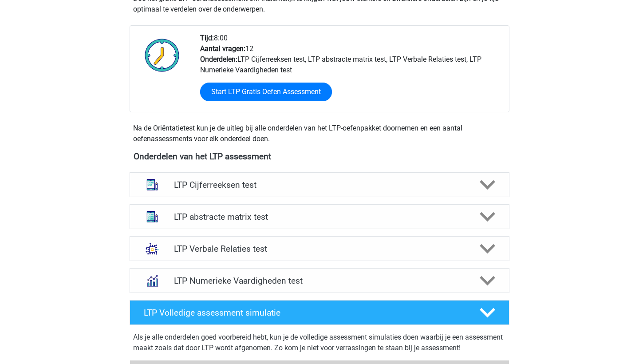
click at [288, 197] on div "LTP Cijferreeksen test Er zijn grofweg zes verschillende soorten patronen te he…" at bounding box center [319, 185] width 415 height 32
click at [293, 186] on h4 "LTP Cijferreeksen test" at bounding box center [319, 185] width 291 height 10
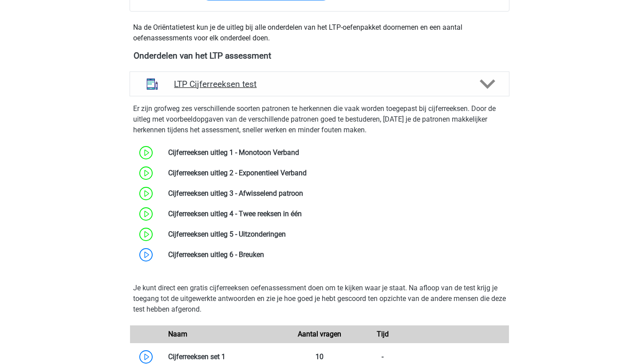
scroll to position [323, 0]
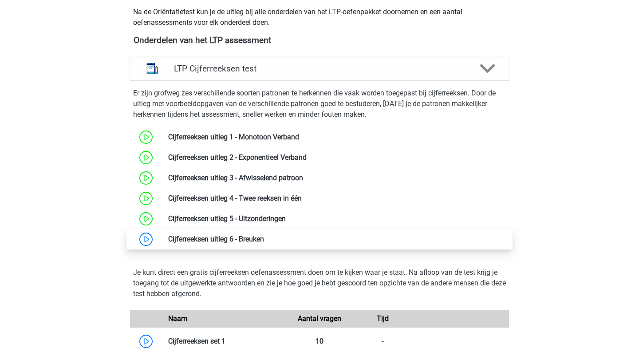
click at [264, 242] on link at bounding box center [264, 239] width 0 height 8
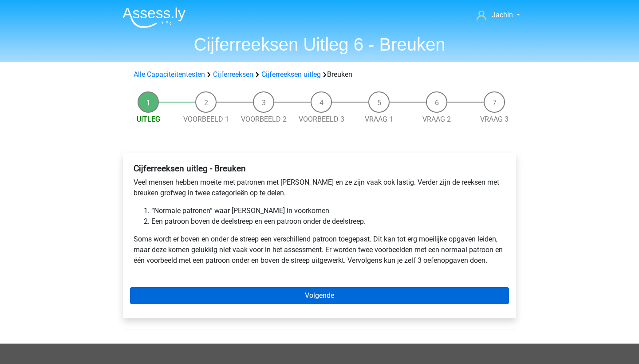
click at [290, 289] on link "Volgende" at bounding box center [319, 295] width 379 height 17
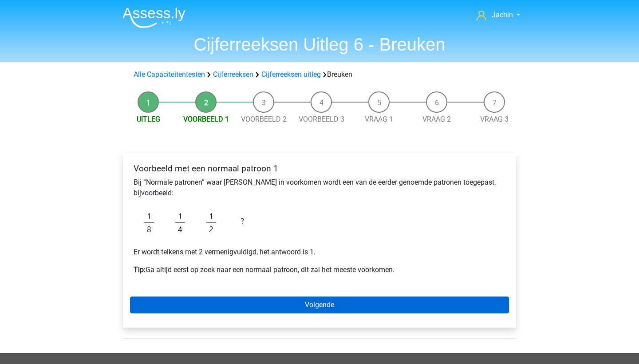
click at [292, 300] on link "Volgende" at bounding box center [319, 305] width 379 height 17
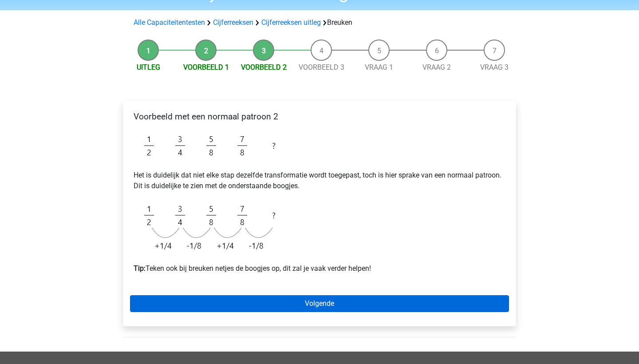
scroll to position [53, 0]
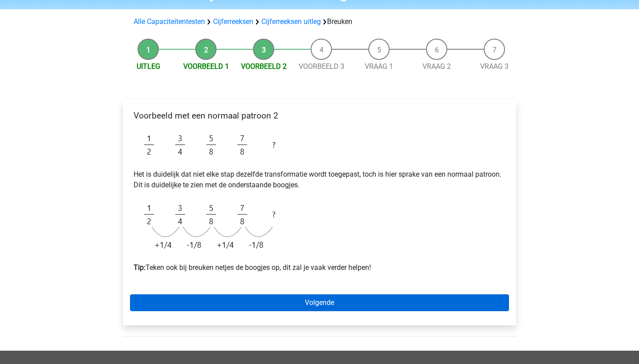
click at [313, 302] on link "Volgende" at bounding box center [319, 302] width 379 height 17
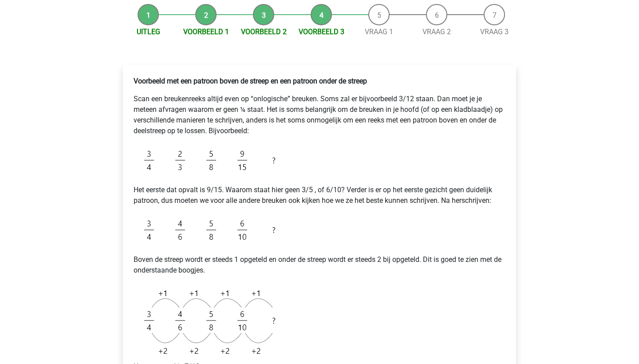
scroll to position [87, 0]
drag, startPoint x: 254, startPoint y: 132, endPoint x: 280, endPoint y: 129, distance: 26.8
click at [281, 129] on p "Scan een breukenreeks altijd even op “onlogische” breuken. Soms zal er bijvoorb…" at bounding box center [320, 115] width 372 height 43
click at [280, 129] on p "Scan een breukenreeks altijd even op “onlogische” breuken. Soms zal er bijvoorb…" at bounding box center [320, 115] width 372 height 43
click at [280, 133] on p "Scan een breukenreeks altijd even op “onlogische” breuken. Soms zal er bijvoorb…" at bounding box center [320, 115] width 372 height 43
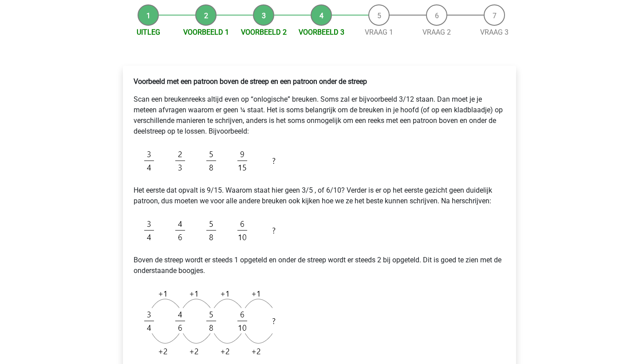
click at [280, 133] on p "Scan een breukenreeks altijd even op “onlogische” breuken. Soms zal er bijvoorb…" at bounding box center [320, 115] width 372 height 43
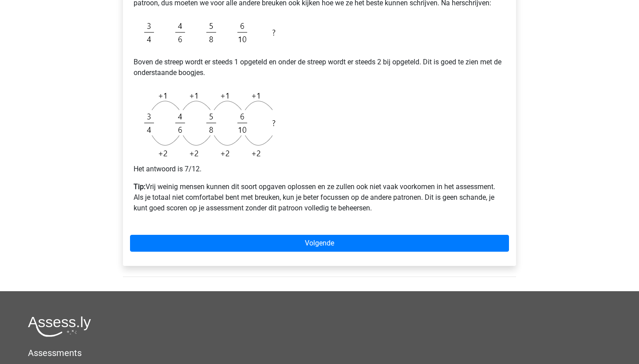
scroll to position [287, 0]
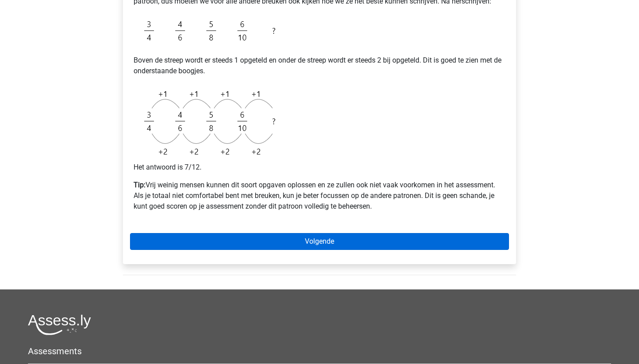
click at [347, 241] on link "Volgende" at bounding box center [319, 241] width 379 height 17
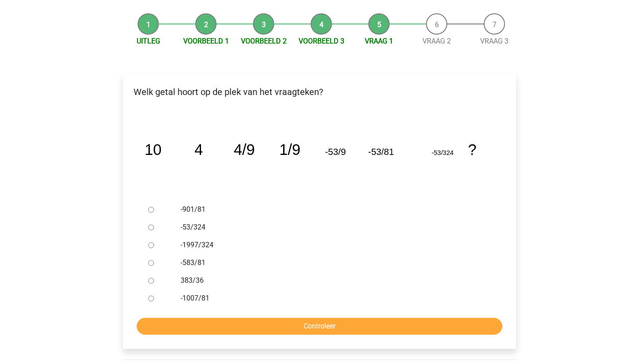
scroll to position [81, 0]
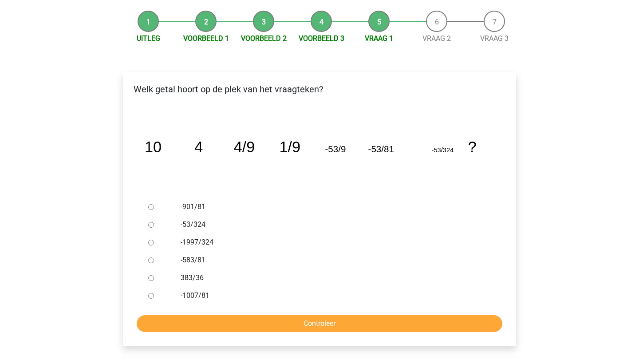
click at [152, 226] on input "-53/324" at bounding box center [151, 225] width 6 height 6
radio input "true"
click at [268, 325] on input "Controleer" at bounding box center [320, 323] width 366 height 17
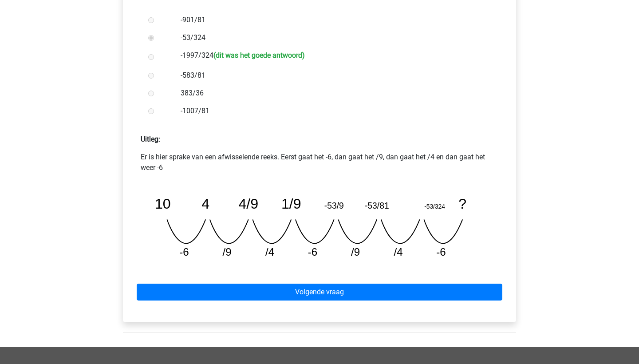
scroll to position [277, 0]
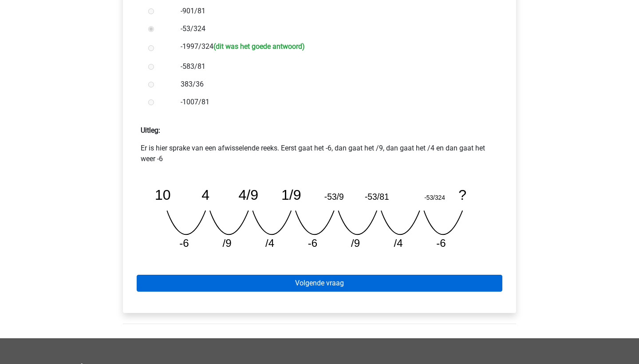
click at [348, 290] on link "Volgende vraag" at bounding box center [320, 283] width 366 height 17
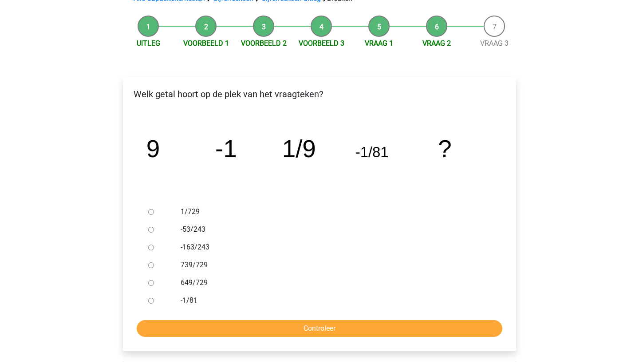
scroll to position [80, 0]
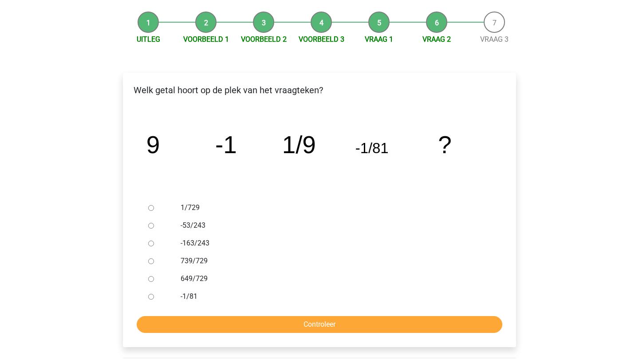
click at [151, 210] on input "1/729" at bounding box center [151, 208] width 6 height 6
radio input "true"
click at [370, 328] on input "Controleer" at bounding box center [320, 324] width 366 height 17
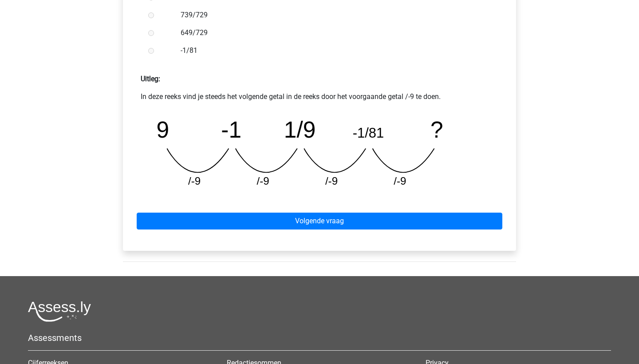
scroll to position [371, 0]
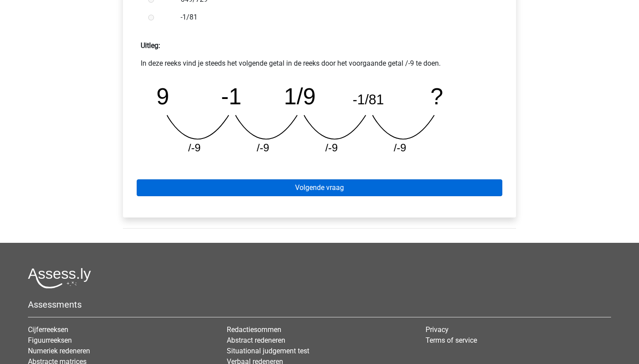
click at [301, 187] on link "Volgende vraag" at bounding box center [320, 187] width 366 height 17
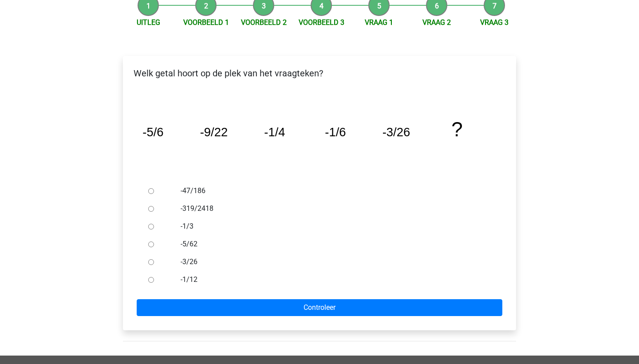
scroll to position [99, 0]
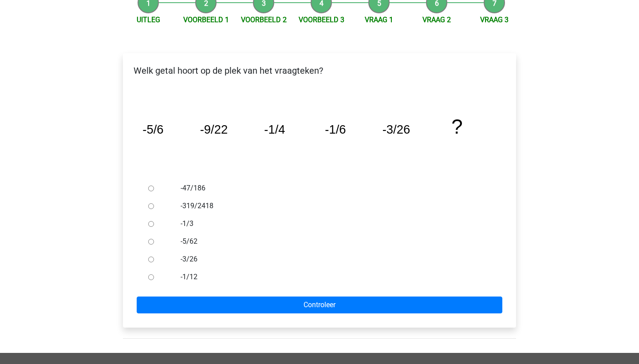
click at [148, 277] on div at bounding box center [159, 277] width 29 height 18
click at [151, 274] on div at bounding box center [159, 277] width 29 height 18
click at [152, 275] on input "-1/12" at bounding box center [151, 277] width 6 height 6
radio input "true"
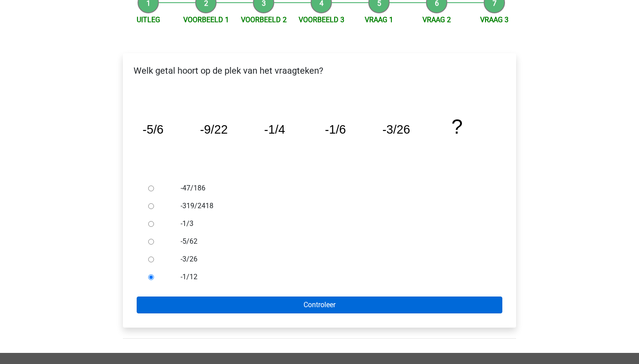
click at [251, 302] on input "Controleer" at bounding box center [320, 305] width 366 height 17
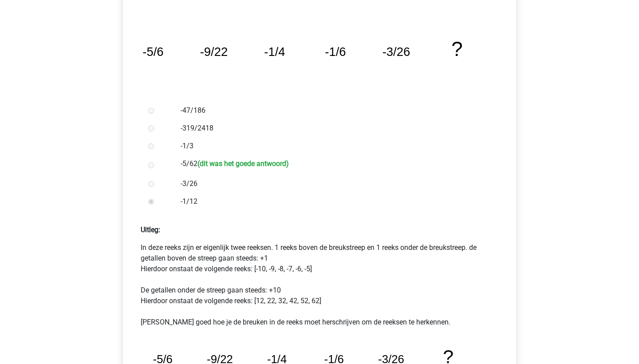
scroll to position [175, 0]
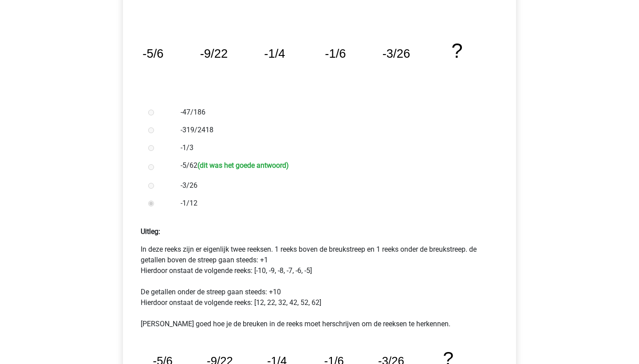
drag, startPoint x: 328, startPoint y: 272, endPoint x: 285, endPoint y: 239, distance: 53.9
click at [285, 239] on div "Uitleg: In deze reeks zijn er eigenlijk twee reeksen. 1 reeks boven de breukstr…" at bounding box center [319, 320] width 379 height 203
click at [313, 254] on p "In deze reeks zijn er eigenlijk twee reeksen. 1 reeks boven de breukstreep en 1…" at bounding box center [320, 286] width 358 height 85
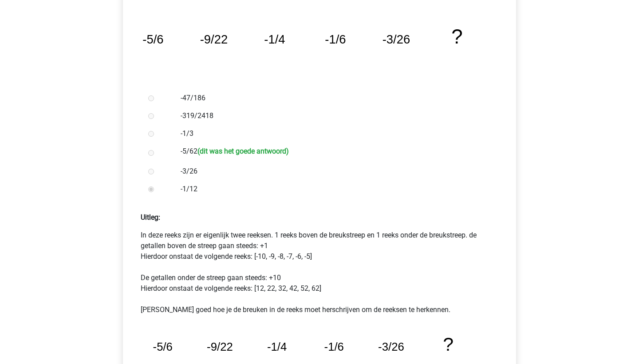
scroll to position [194, 0]
